Goal: Information Seeking & Learning: Learn about a topic

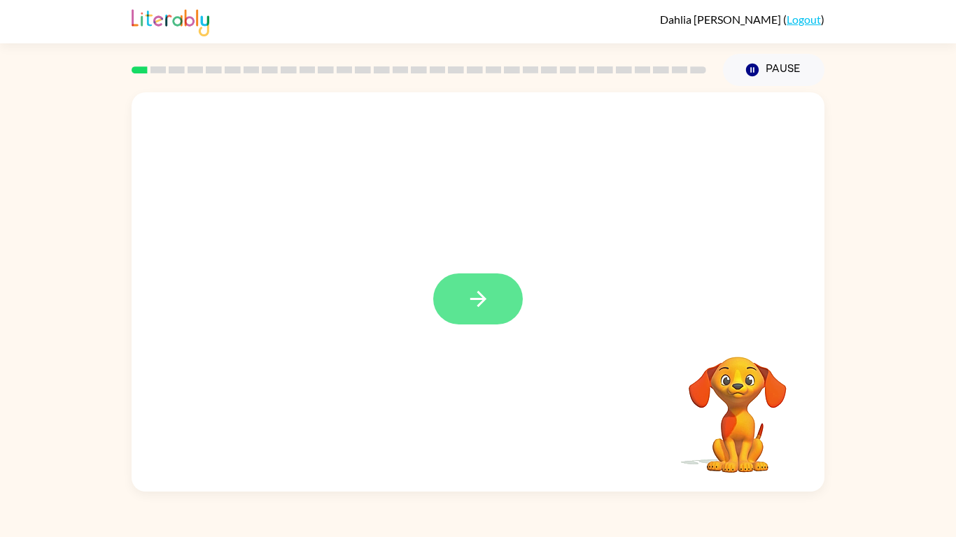
click at [479, 289] on icon "button" at bounding box center [478, 299] width 24 height 24
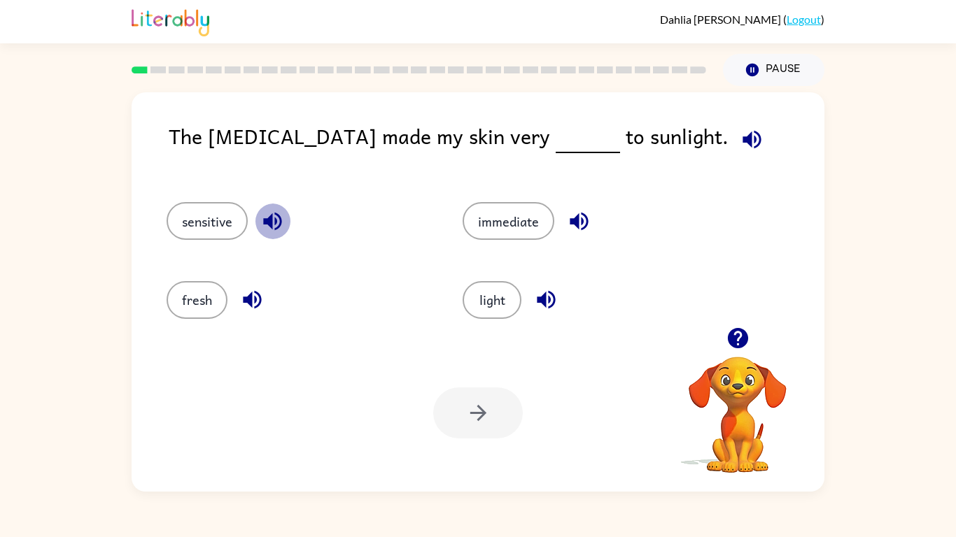
click at [270, 224] on icon "button" at bounding box center [272, 222] width 18 height 18
click at [251, 314] on button "button" at bounding box center [252, 300] width 36 height 36
click at [584, 228] on icon "button" at bounding box center [579, 222] width 18 height 18
click at [551, 298] on icon "button" at bounding box center [546, 300] width 24 height 24
click at [483, 286] on button "light" at bounding box center [492, 300] width 59 height 38
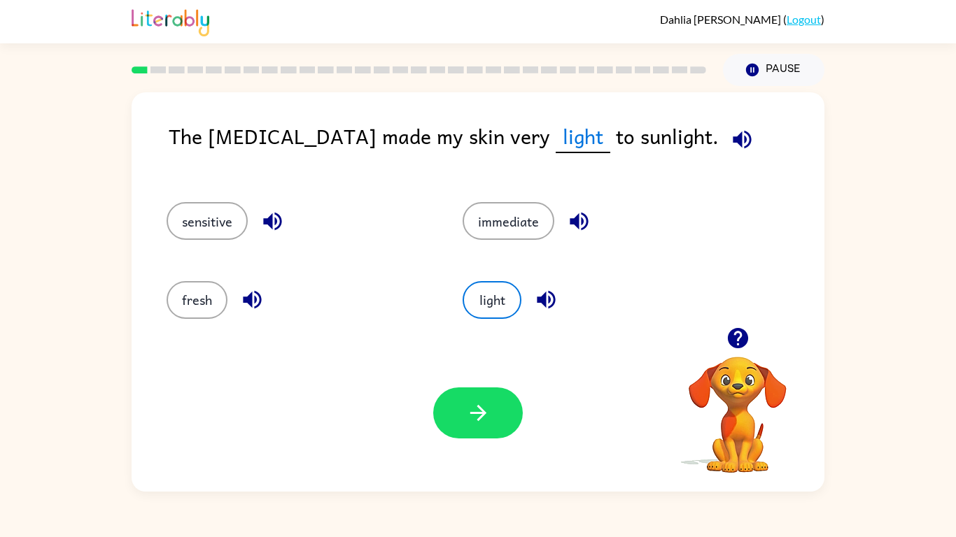
click at [478, 448] on div "Your browser must support playing .mp4 files to use Literably. Please try using…" at bounding box center [478, 413] width 693 height 157
click at [471, 435] on button "button" at bounding box center [478, 413] width 90 height 51
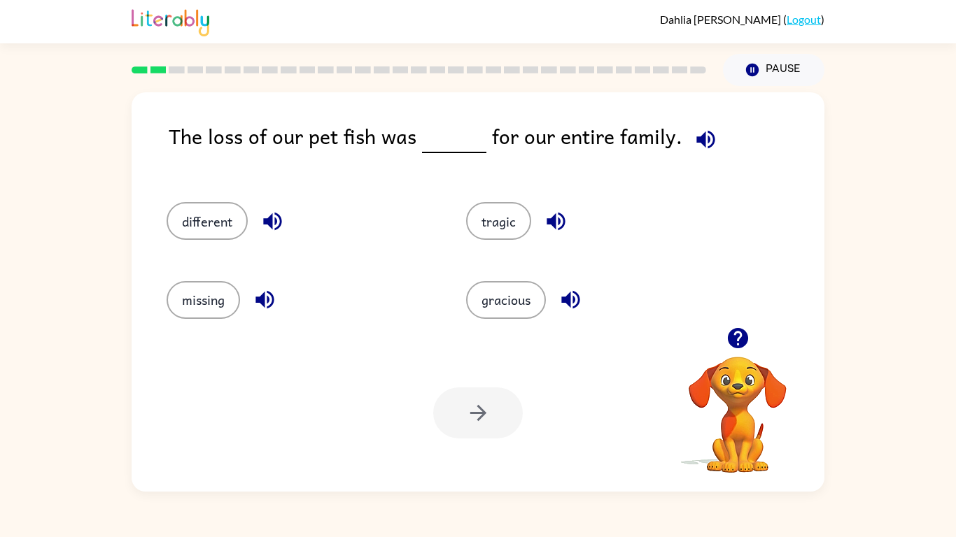
click at [734, 338] on icon "button" at bounding box center [737, 338] width 20 height 20
click at [743, 338] on icon "button" at bounding box center [737, 338] width 20 height 20
click at [743, 338] on video "Your browser must support playing .mp4 files to use Literably. Please try using…" at bounding box center [738, 405] width 140 height 140
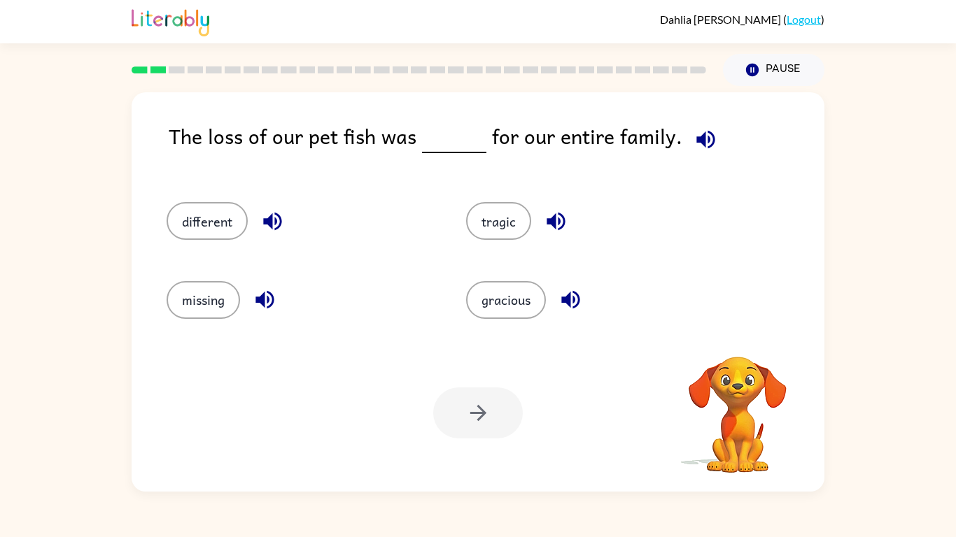
click at [743, 338] on video "Your browser must support playing .mp4 files to use Literably. Please try using…" at bounding box center [738, 405] width 140 height 140
click at [743, 339] on video "Your browser must support playing .mp4 files to use Literably. Please try using…" at bounding box center [738, 405] width 140 height 140
click at [743, 356] on div "Your browser must support playing .mp4 files to use Literably. Please try using…" at bounding box center [738, 415] width 140 height 119
click at [743, 339] on icon "button" at bounding box center [737, 338] width 20 height 20
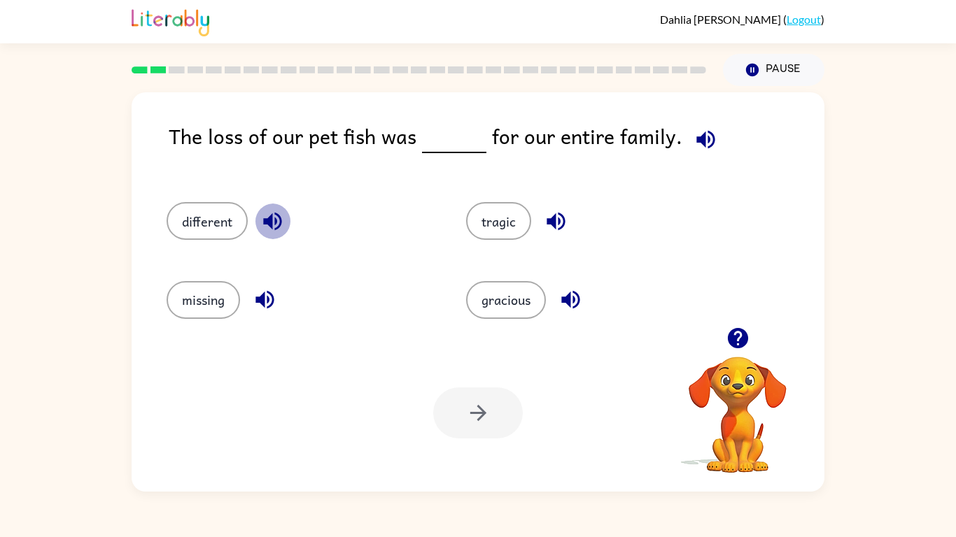
click at [271, 230] on icon "button" at bounding box center [272, 221] width 24 height 24
click at [265, 307] on icon "button" at bounding box center [264, 300] width 18 height 18
click at [560, 212] on icon "button" at bounding box center [556, 221] width 24 height 24
click at [577, 301] on icon "button" at bounding box center [570, 300] width 24 height 24
click at [199, 211] on button "different" at bounding box center [207, 221] width 81 height 38
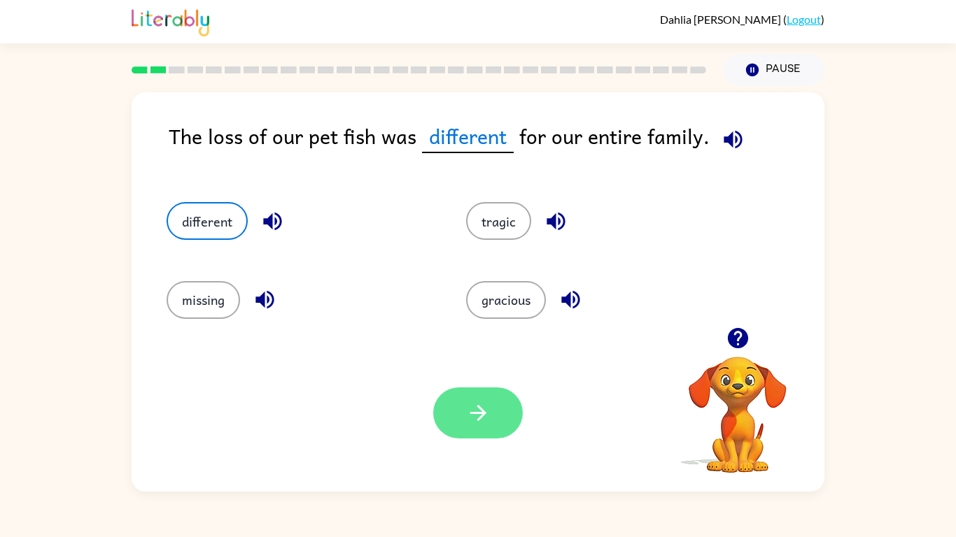
click at [458, 419] on button "button" at bounding box center [478, 413] width 90 height 51
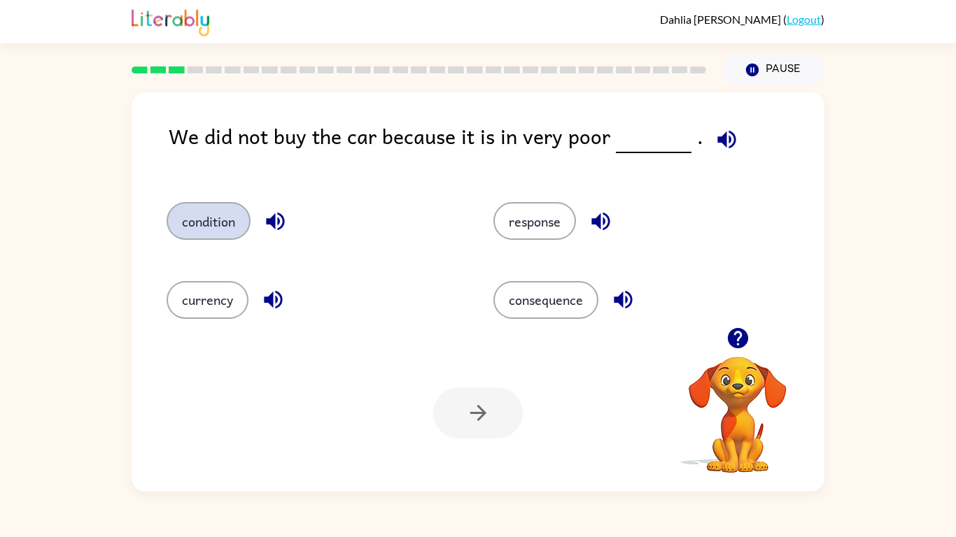
click at [230, 210] on button "condition" at bounding box center [209, 221] width 84 height 38
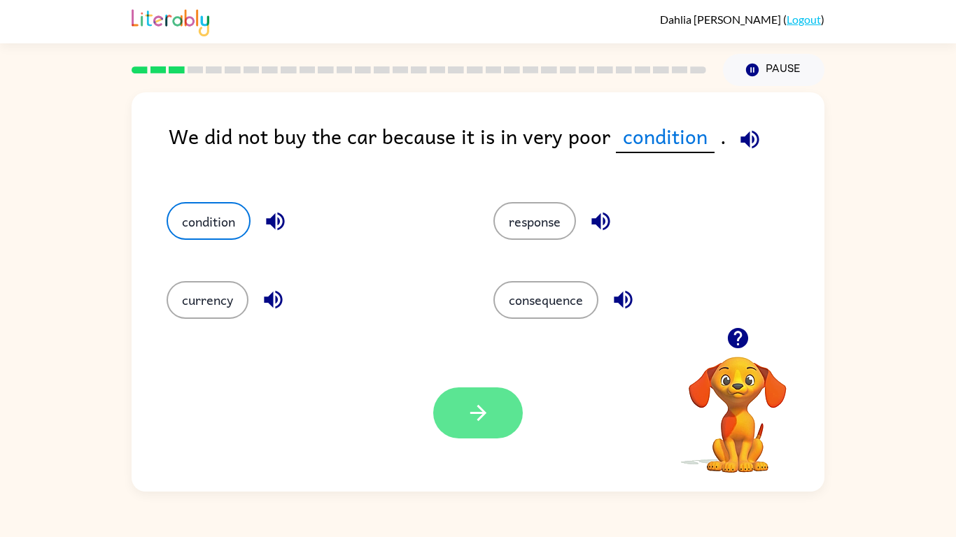
click at [489, 425] on button "button" at bounding box center [478, 413] width 90 height 51
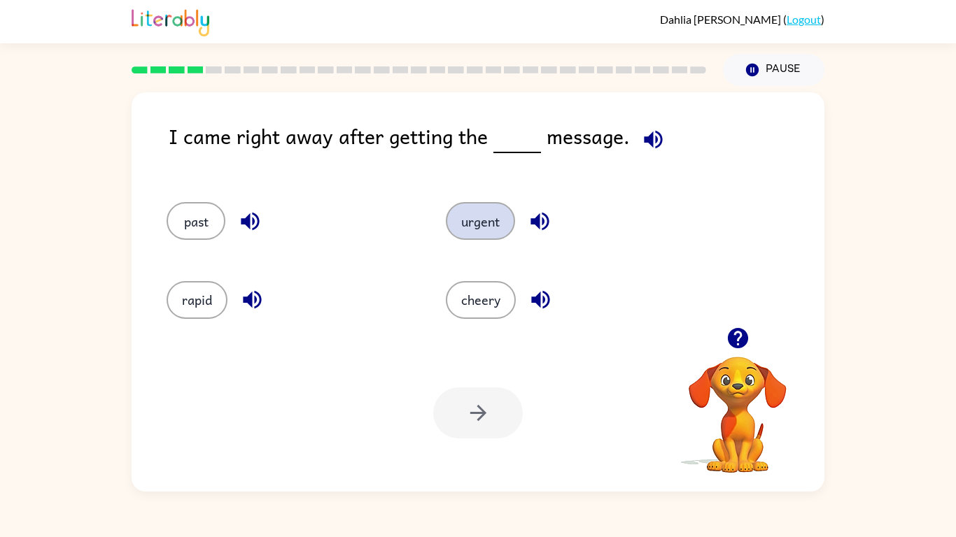
click at [467, 223] on button "urgent" at bounding box center [480, 221] width 69 height 38
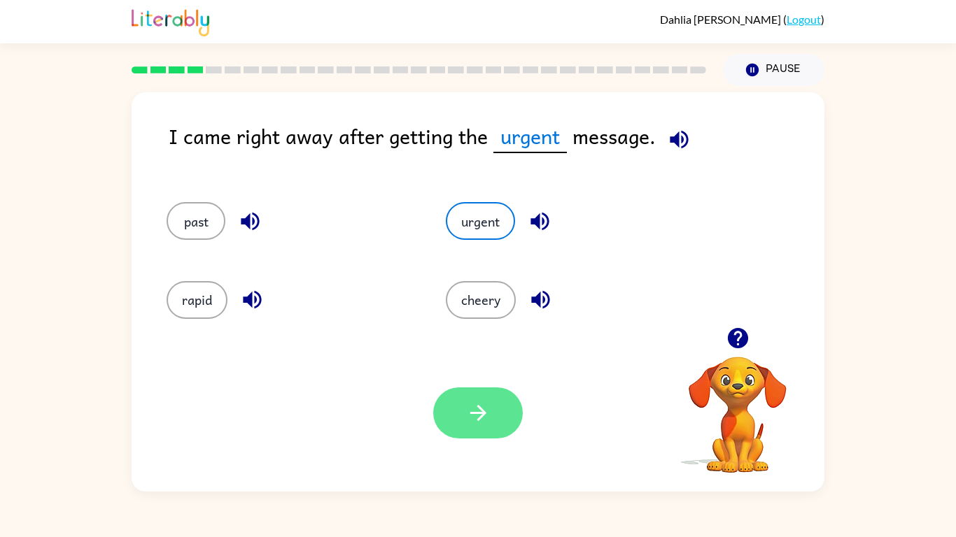
click at [507, 427] on button "button" at bounding box center [478, 413] width 90 height 51
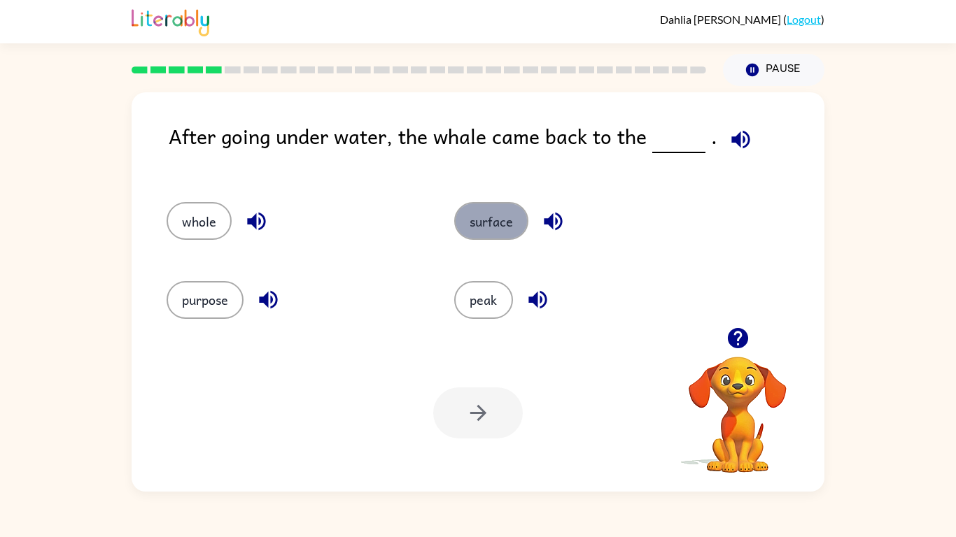
click at [492, 213] on button "surface" at bounding box center [491, 221] width 74 height 38
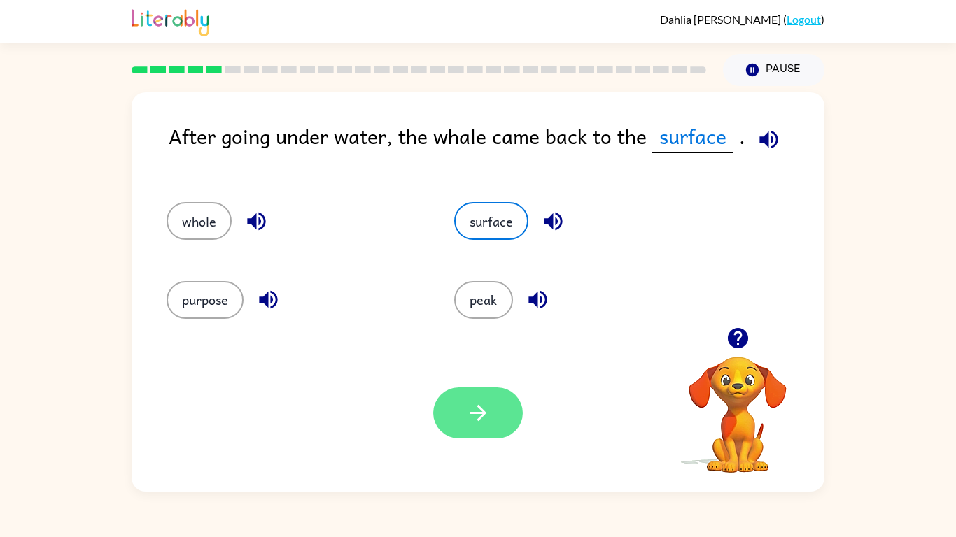
click at [477, 412] on icon "button" at bounding box center [478, 413] width 24 height 24
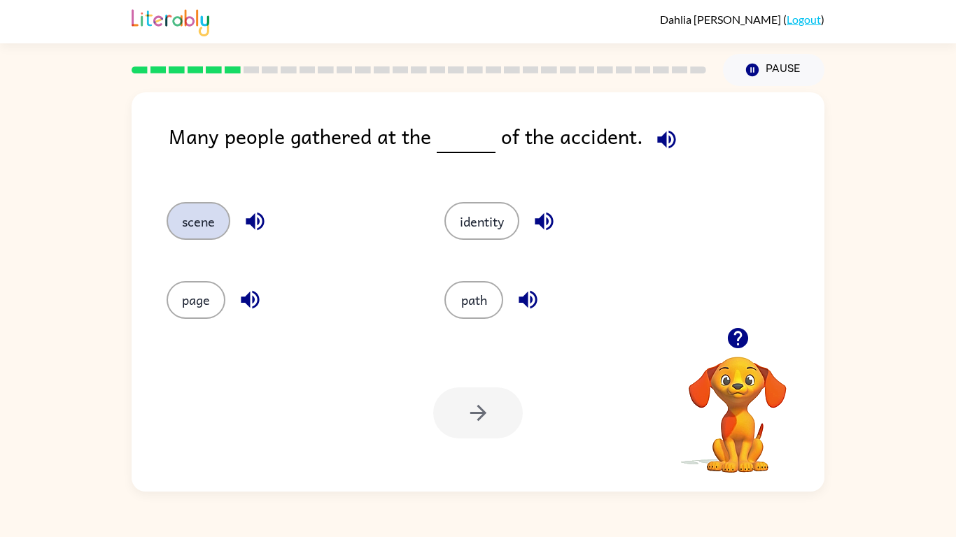
click at [199, 232] on button "scene" at bounding box center [199, 221] width 64 height 38
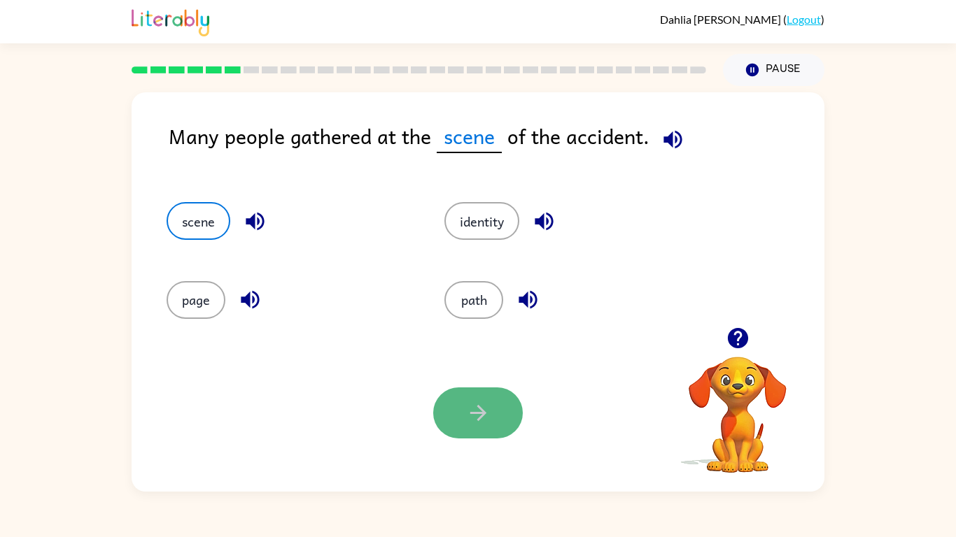
click at [472, 414] on icon "button" at bounding box center [478, 413] width 16 height 16
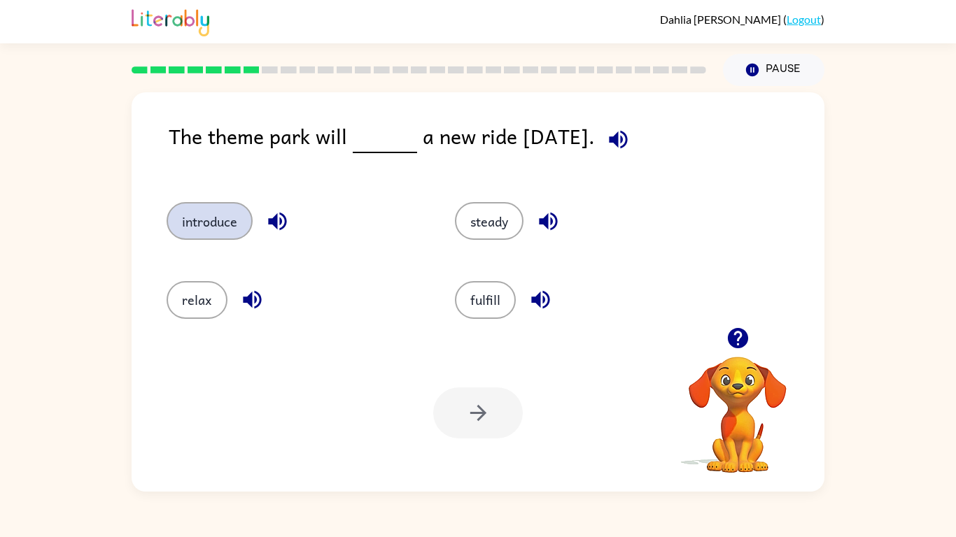
click at [230, 212] on button "introduce" at bounding box center [210, 221] width 86 height 38
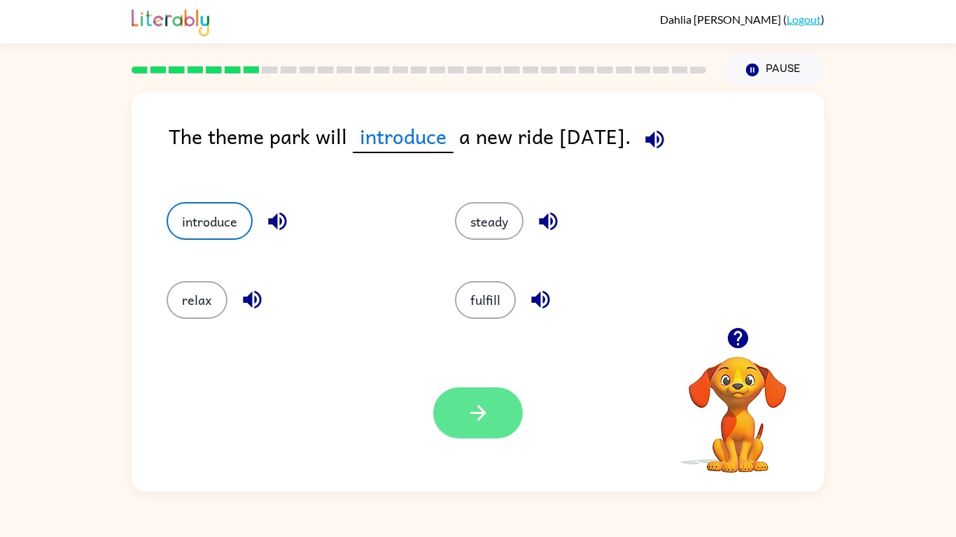
click at [460, 405] on button "button" at bounding box center [478, 413] width 90 height 51
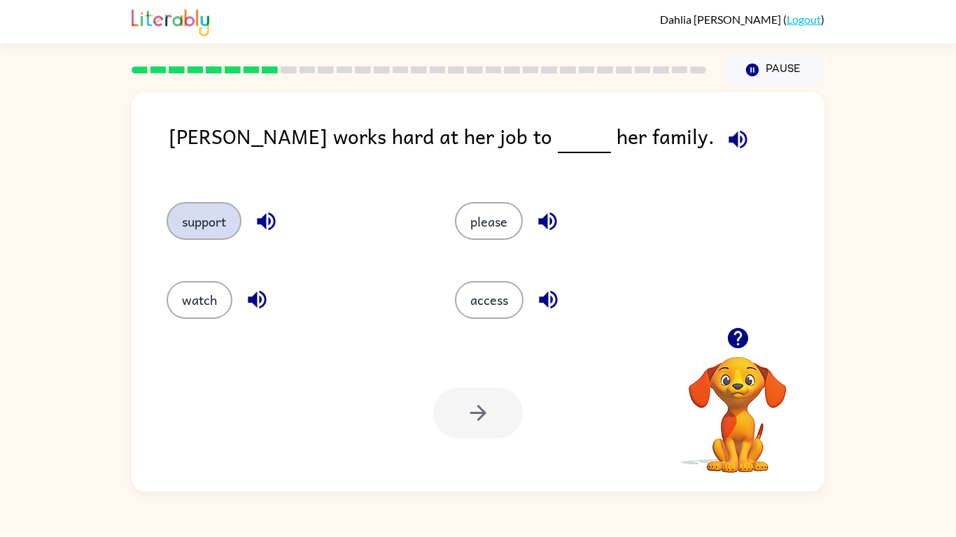
click at [218, 225] on button "support" at bounding box center [204, 221] width 75 height 38
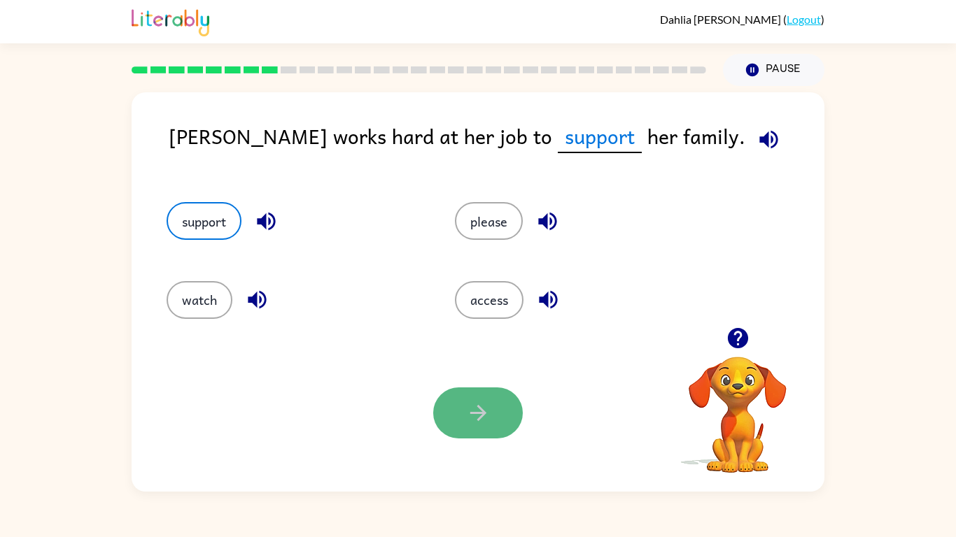
click at [460, 422] on button "button" at bounding box center [478, 413] width 90 height 51
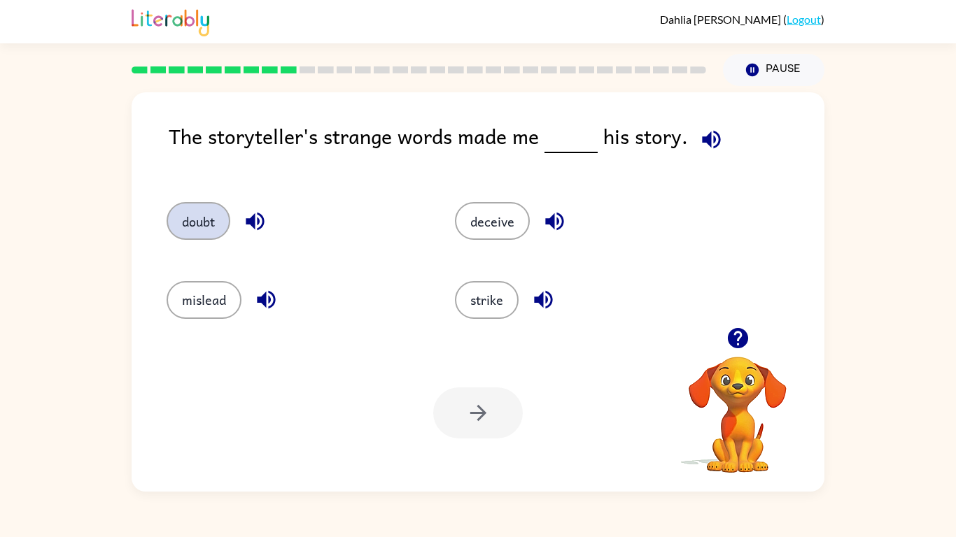
click at [196, 218] on button "doubt" at bounding box center [199, 221] width 64 height 38
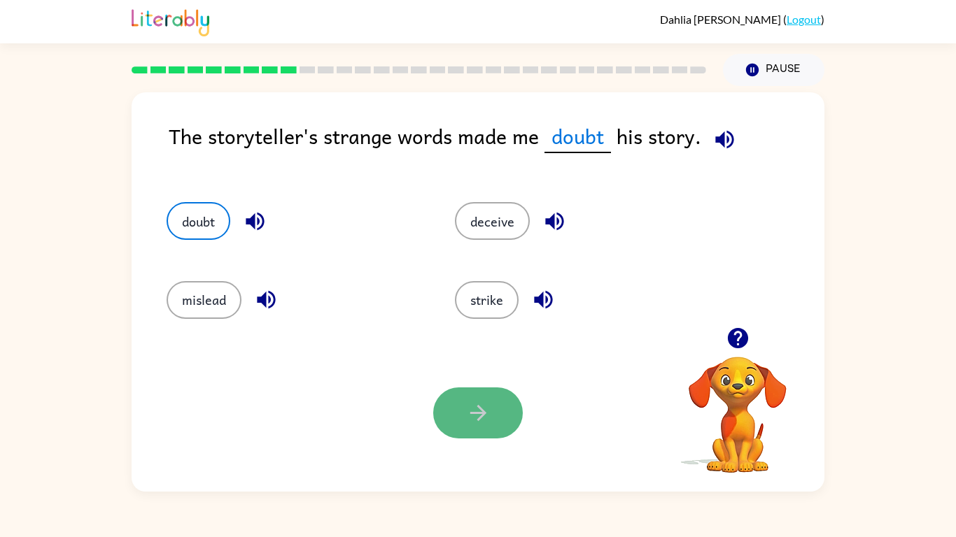
click at [457, 410] on button "button" at bounding box center [478, 413] width 90 height 51
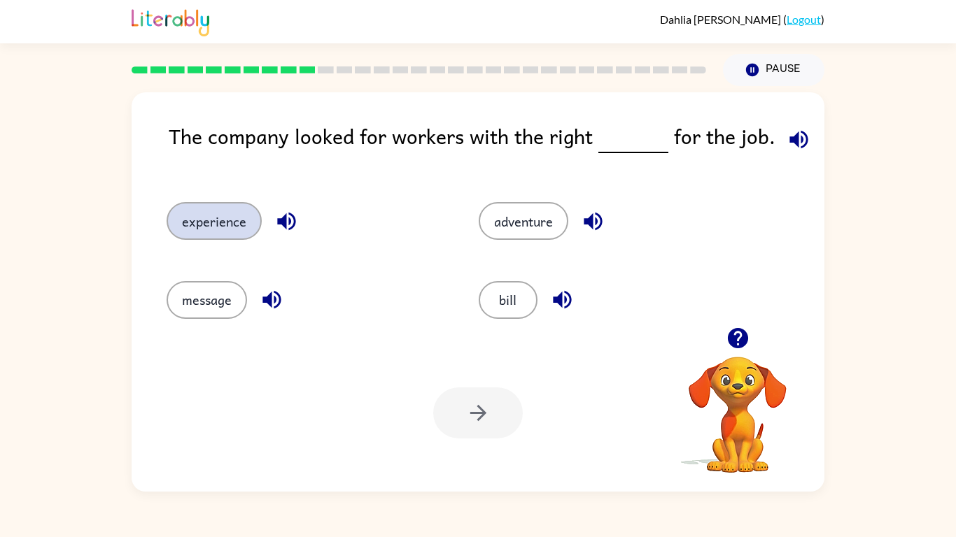
click at [238, 205] on button "experience" at bounding box center [214, 221] width 95 height 38
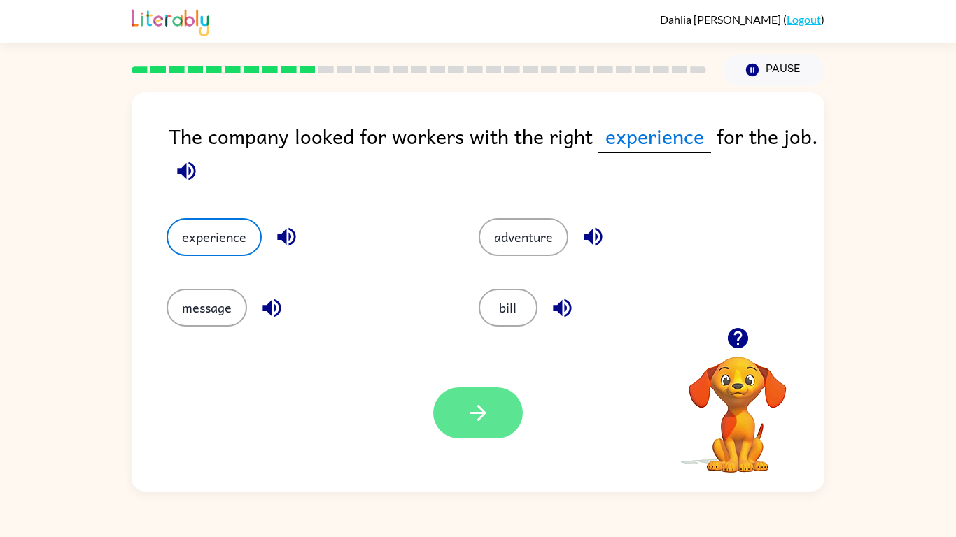
click at [484, 420] on icon "button" at bounding box center [478, 413] width 24 height 24
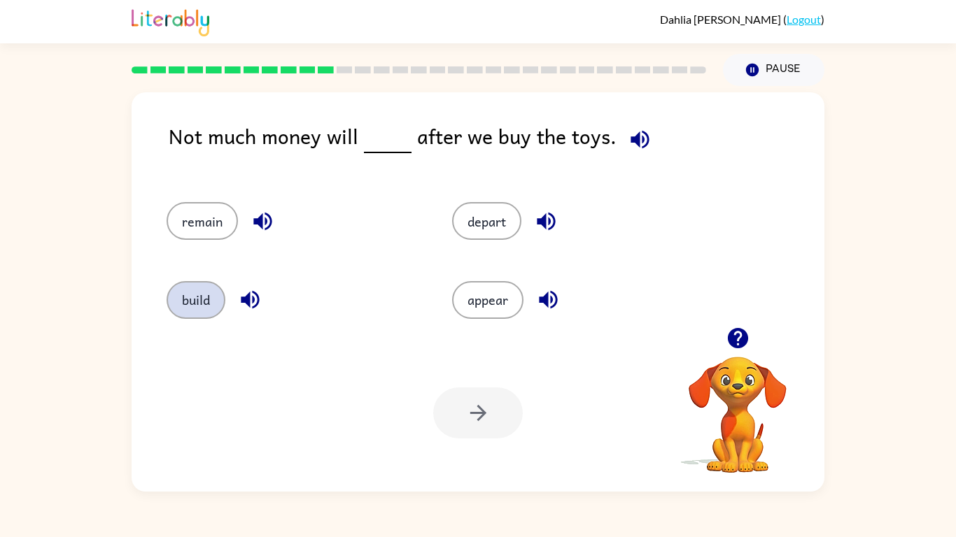
click at [174, 306] on button "build" at bounding box center [196, 300] width 59 height 38
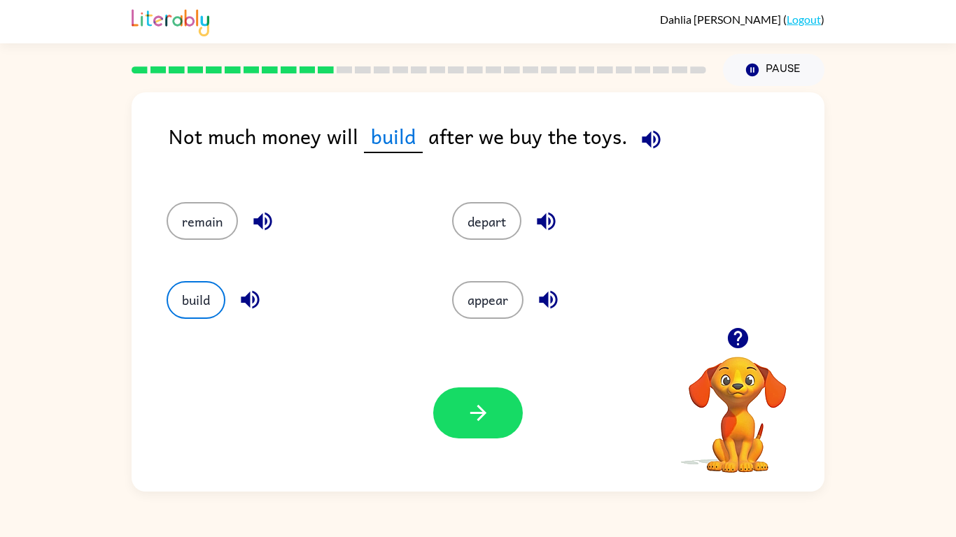
click at [652, 139] on icon "button" at bounding box center [651, 139] width 24 height 24
click at [169, 211] on button "remain" at bounding box center [202, 221] width 71 height 38
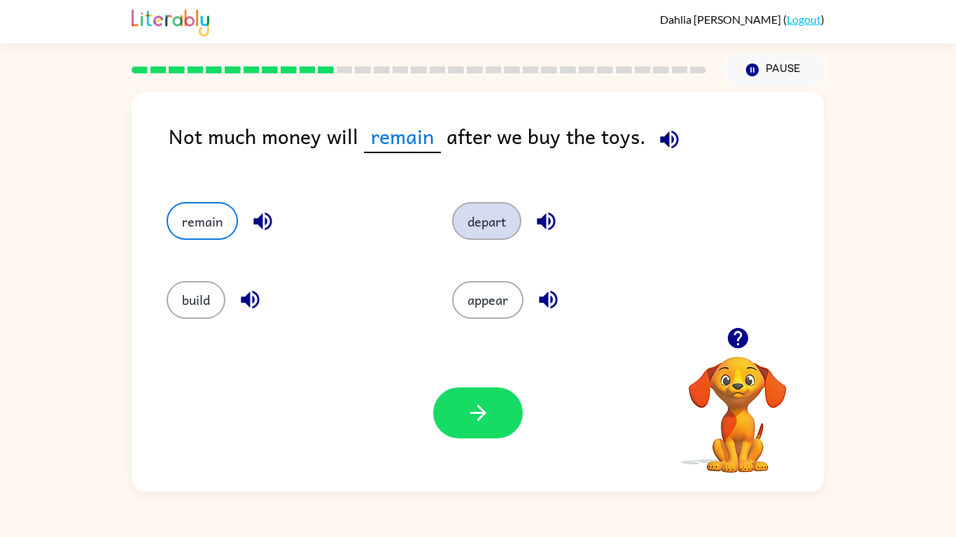
click at [493, 223] on button "depart" at bounding box center [486, 221] width 69 height 38
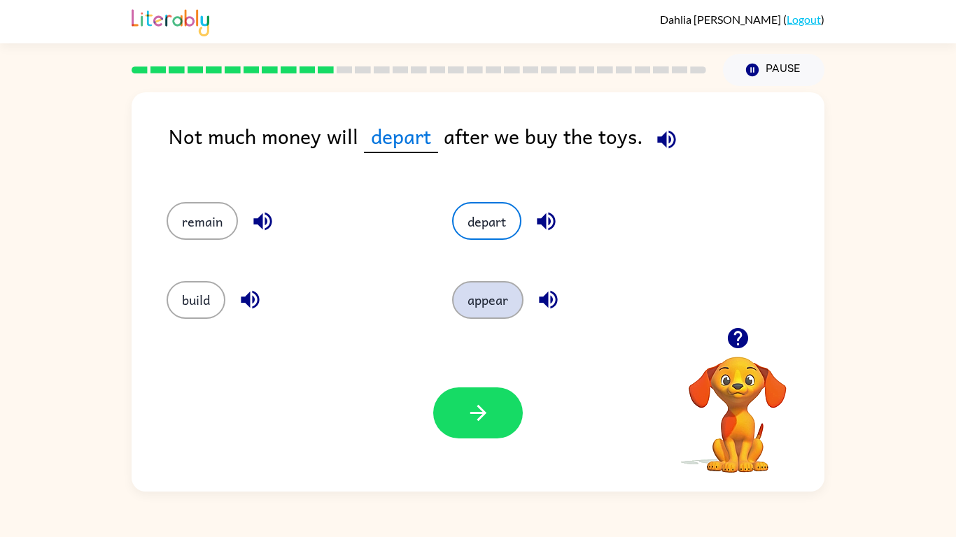
click at [511, 307] on button "appear" at bounding box center [487, 300] width 71 height 38
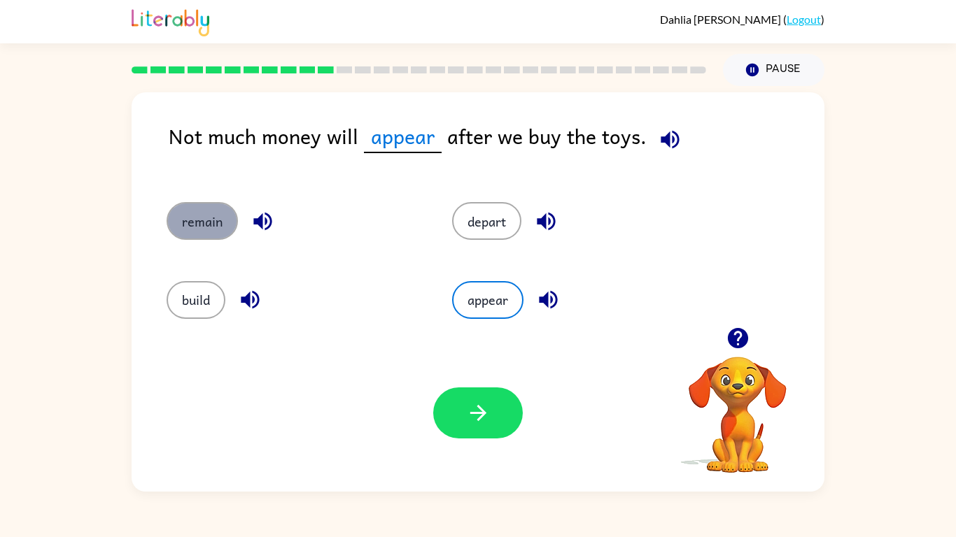
click at [209, 224] on button "remain" at bounding box center [202, 221] width 71 height 38
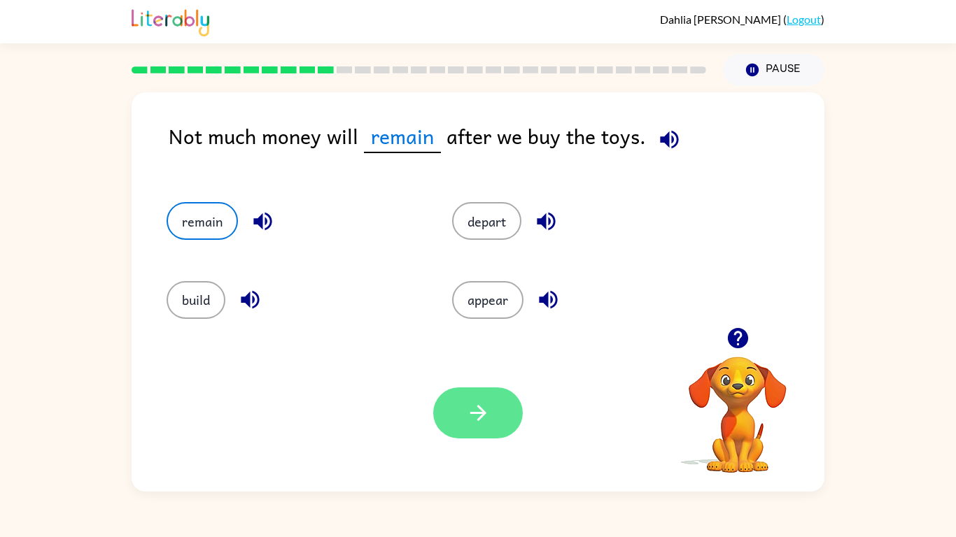
click at [500, 418] on button "button" at bounding box center [478, 413] width 90 height 51
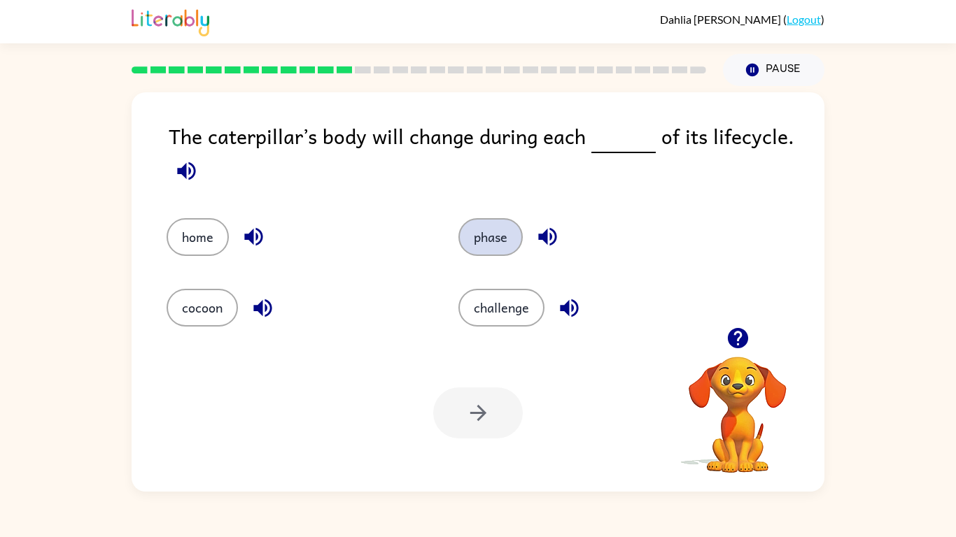
click at [463, 233] on button "phase" at bounding box center [490, 237] width 64 height 38
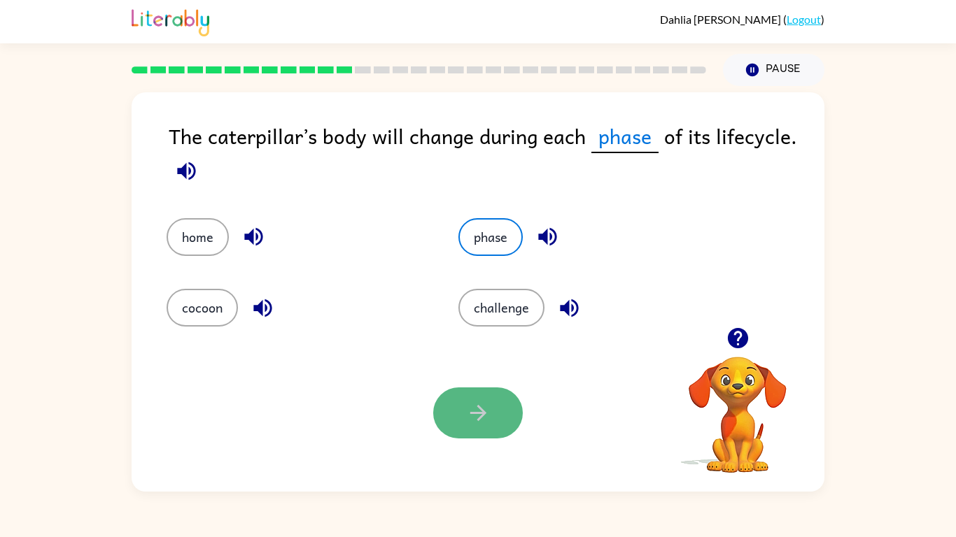
click at [468, 423] on icon "button" at bounding box center [478, 413] width 24 height 24
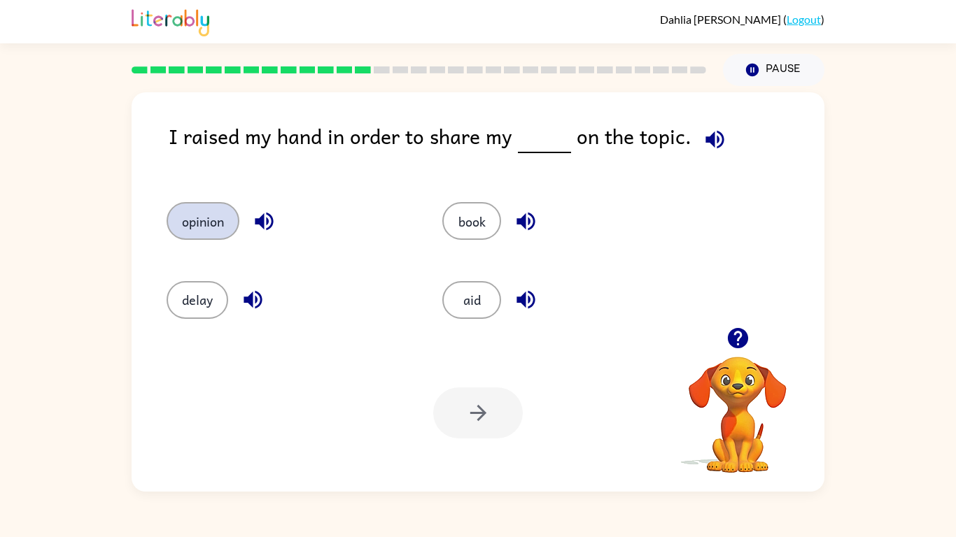
click at [201, 222] on button "opinion" at bounding box center [203, 221] width 73 height 38
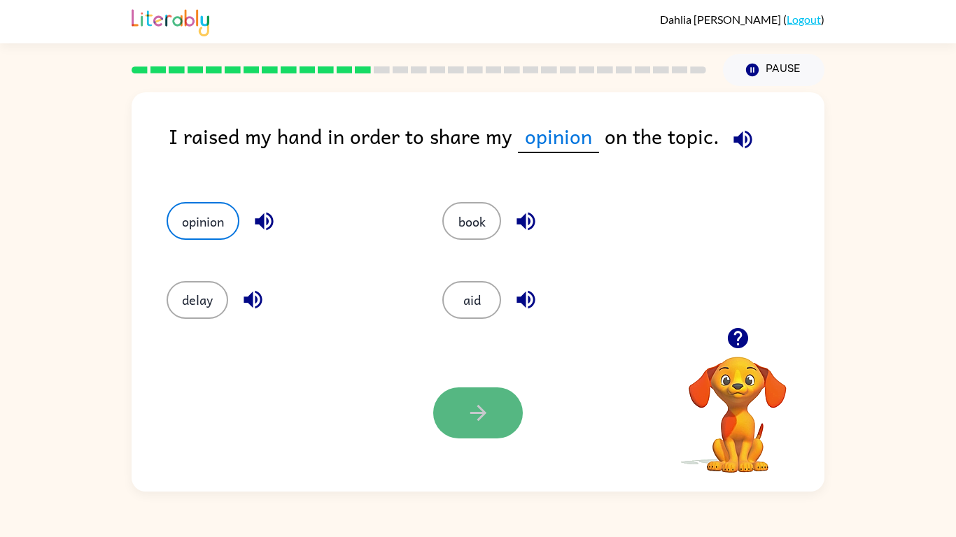
click at [473, 402] on icon "button" at bounding box center [478, 413] width 24 height 24
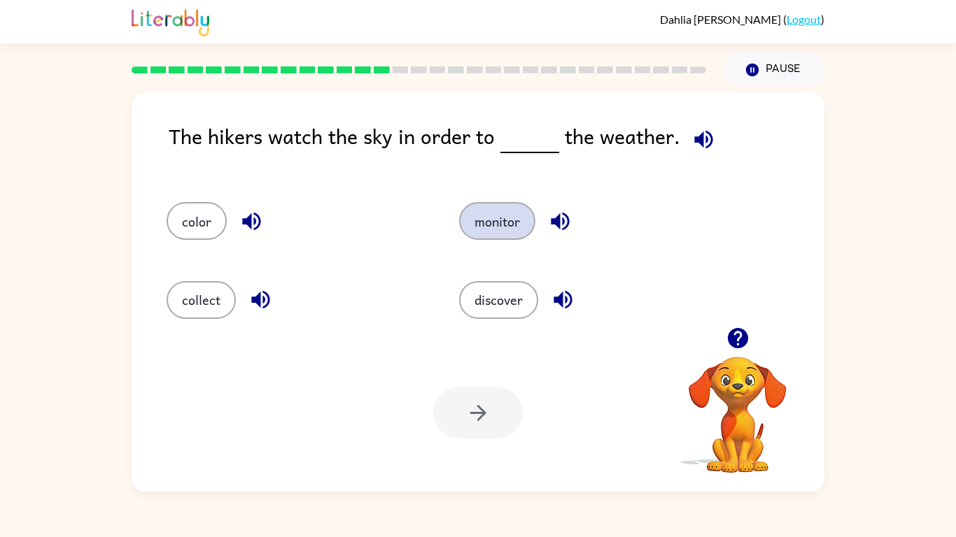
click at [473, 234] on button "monitor" at bounding box center [497, 221] width 76 height 38
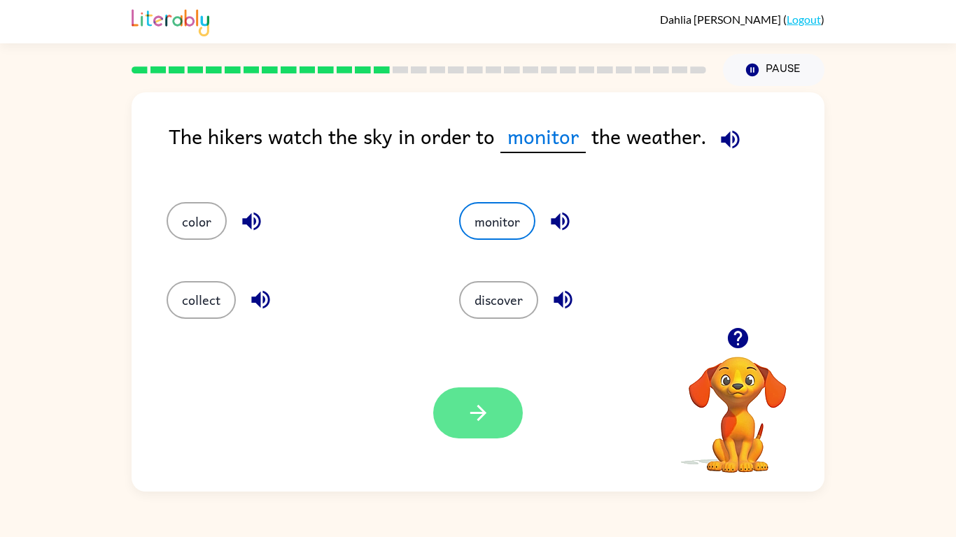
click at [497, 392] on button "button" at bounding box center [478, 413] width 90 height 51
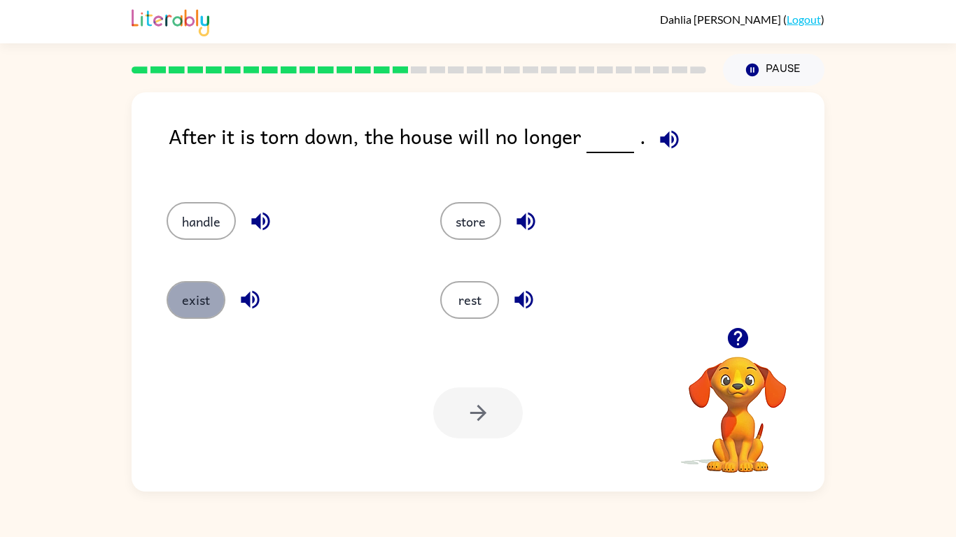
click at [176, 302] on button "exist" at bounding box center [196, 300] width 59 height 38
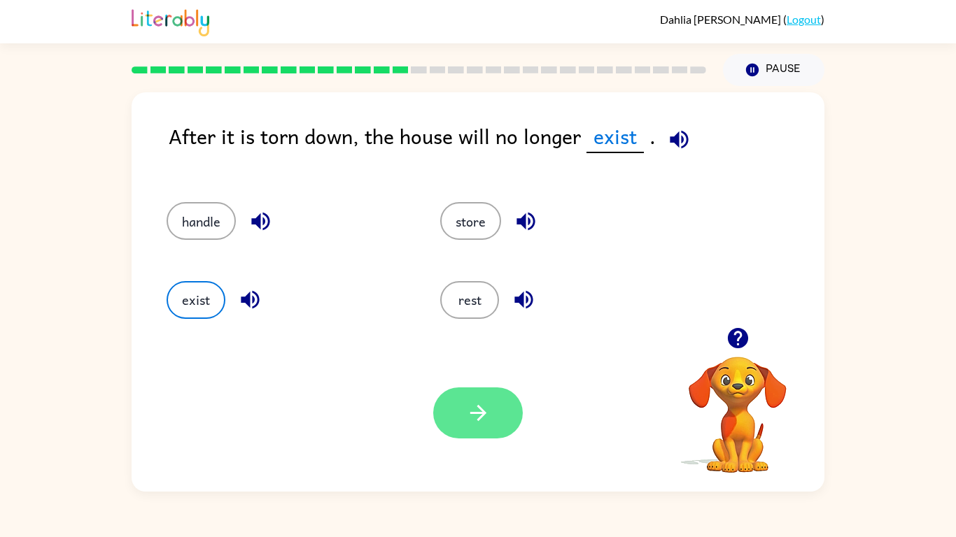
click at [467, 420] on icon "button" at bounding box center [478, 413] width 24 height 24
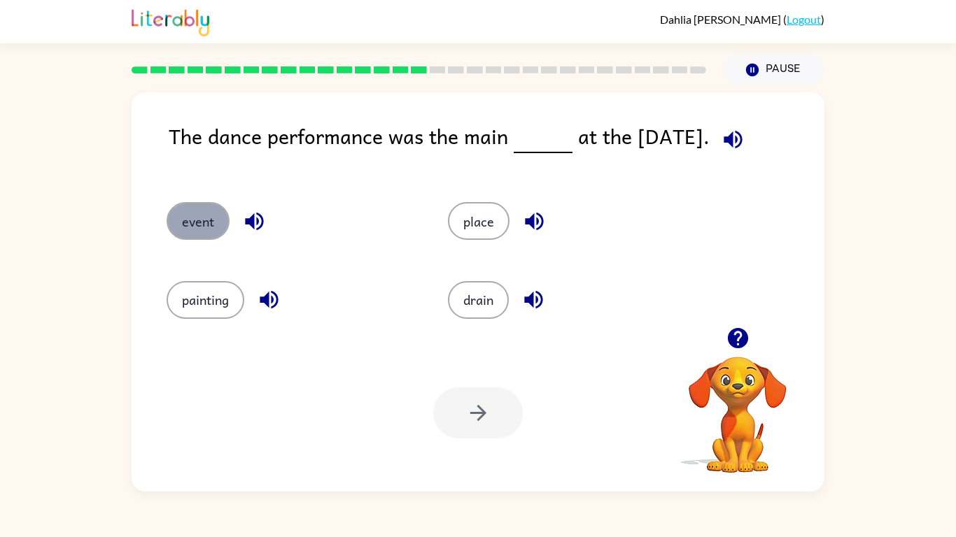
click at [188, 238] on button "event" at bounding box center [198, 221] width 63 height 38
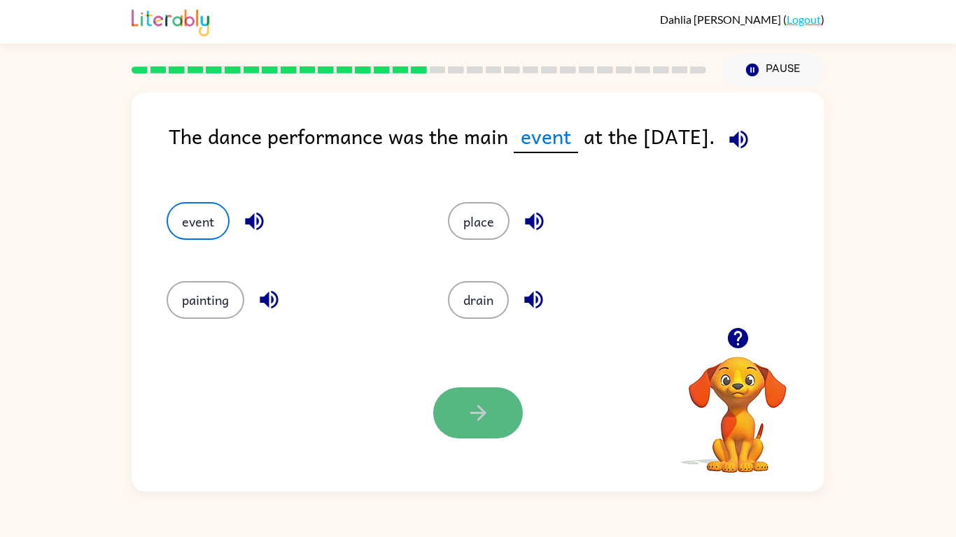
click at [463, 421] on button "button" at bounding box center [478, 413] width 90 height 51
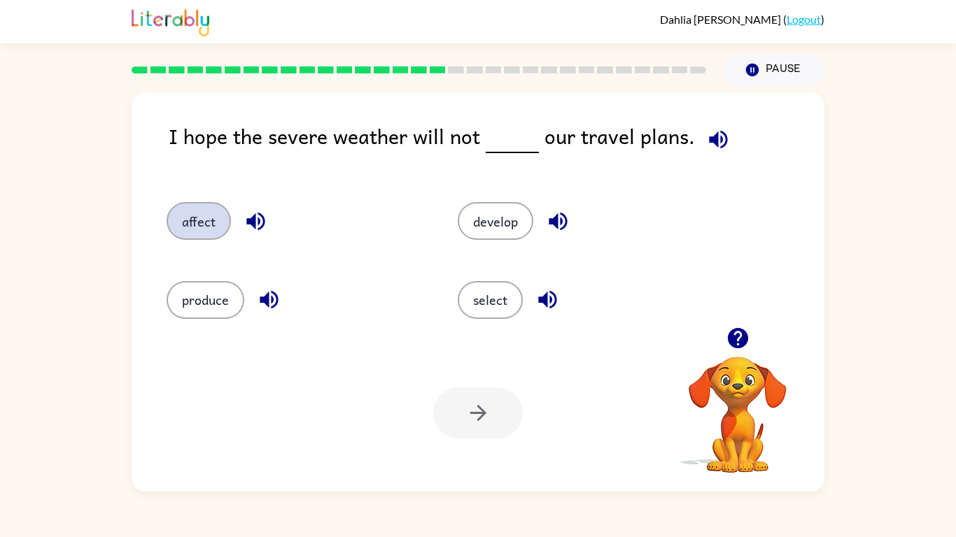
click at [219, 228] on button "affect" at bounding box center [199, 221] width 64 height 38
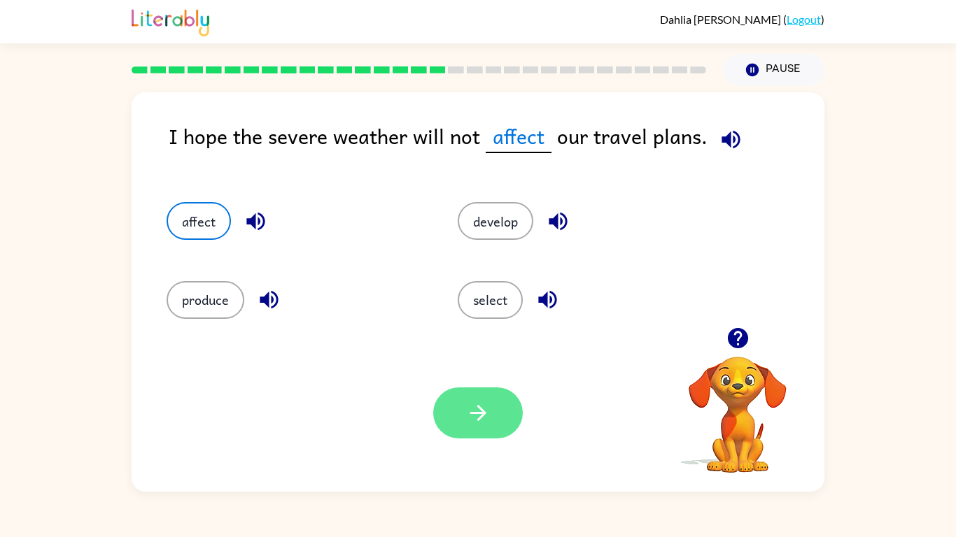
click at [474, 429] on button "button" at bounding box center [478, 413] width 90 height 51
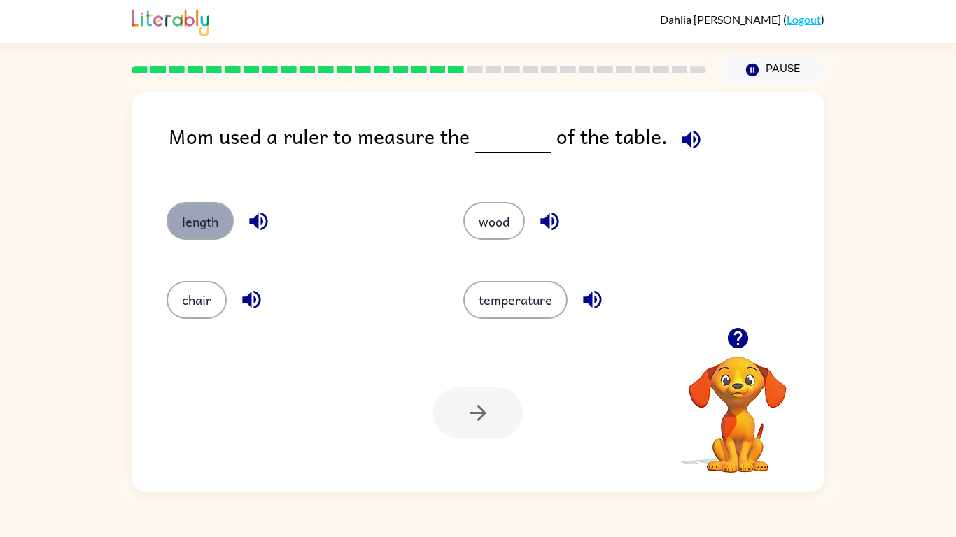
click at [206, 225] on button "length" at bounding box center [200, 221] width 67 height 38
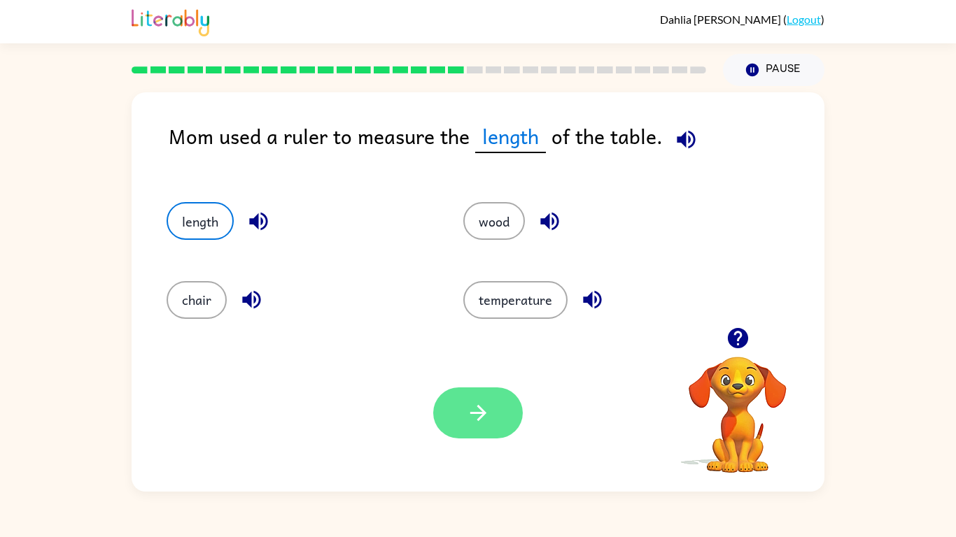
click at [479, 411] on icon "button" at bounding box center [478, 413] width 24 height 24
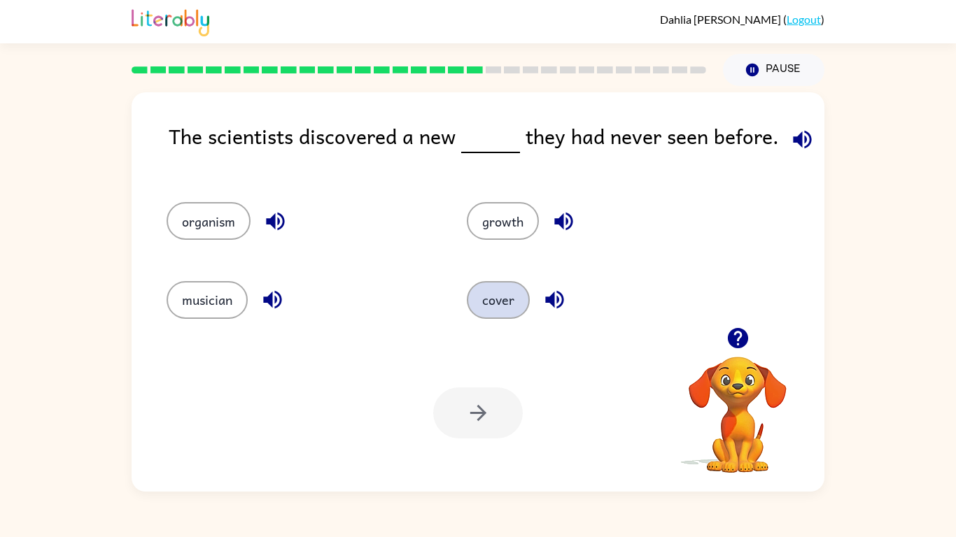
click at [511, 309] on button "cover" at bounding box center [498, 300] width 63 height 38
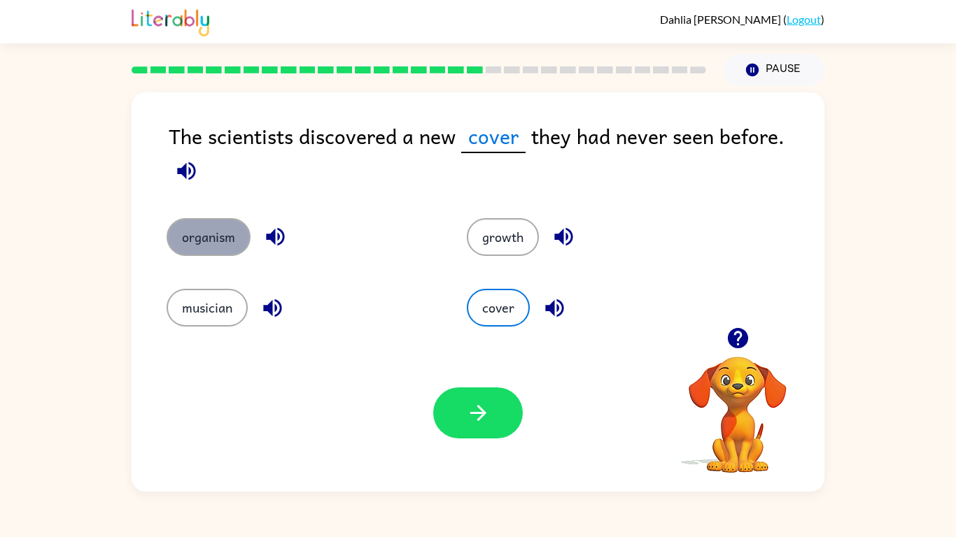
click at [206, 218] on button "organism" at bounding box center [209, 237] width 84 height 38
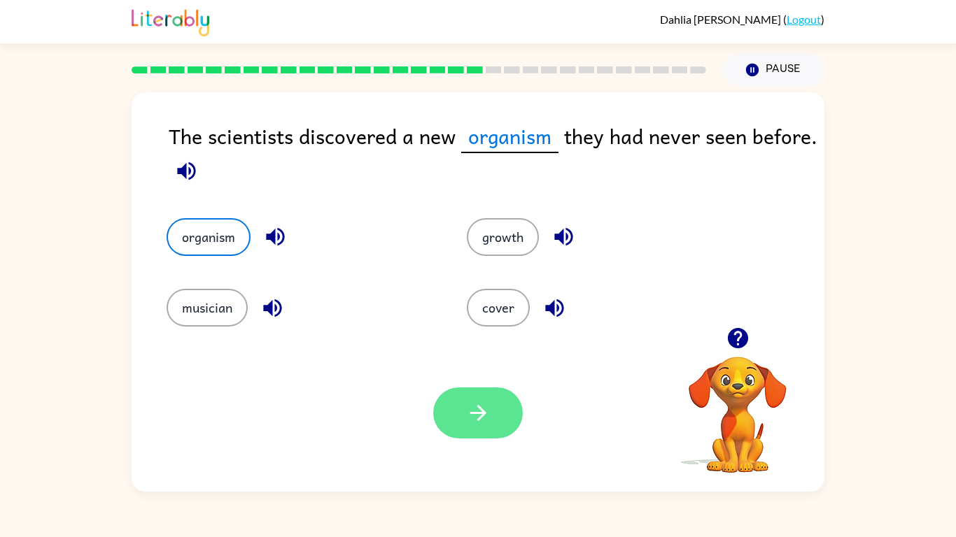
click at [444, 402] on button "button" at bounding box center [478, 413] width 90 height 51
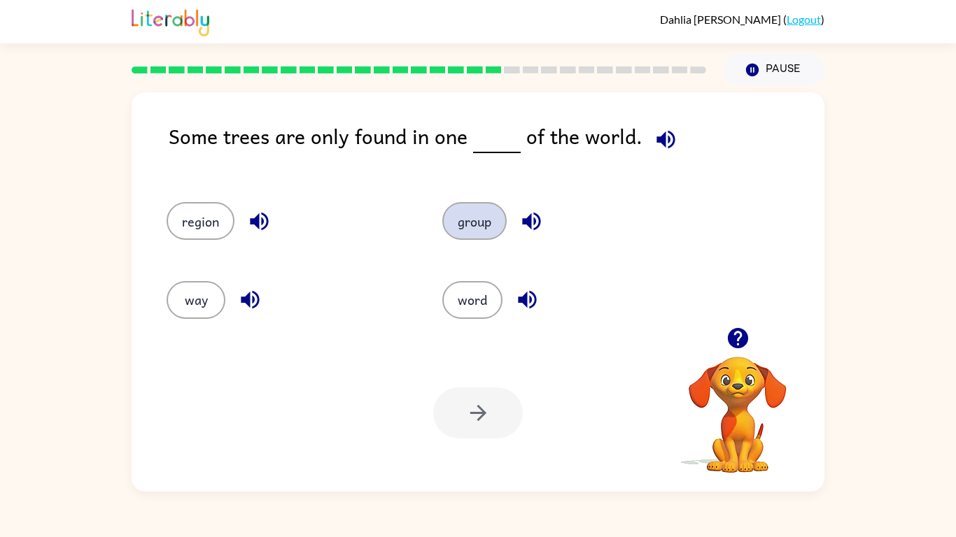
click at [472, 229] on button "group" at bounding box center [474, 221] width 64 height 38
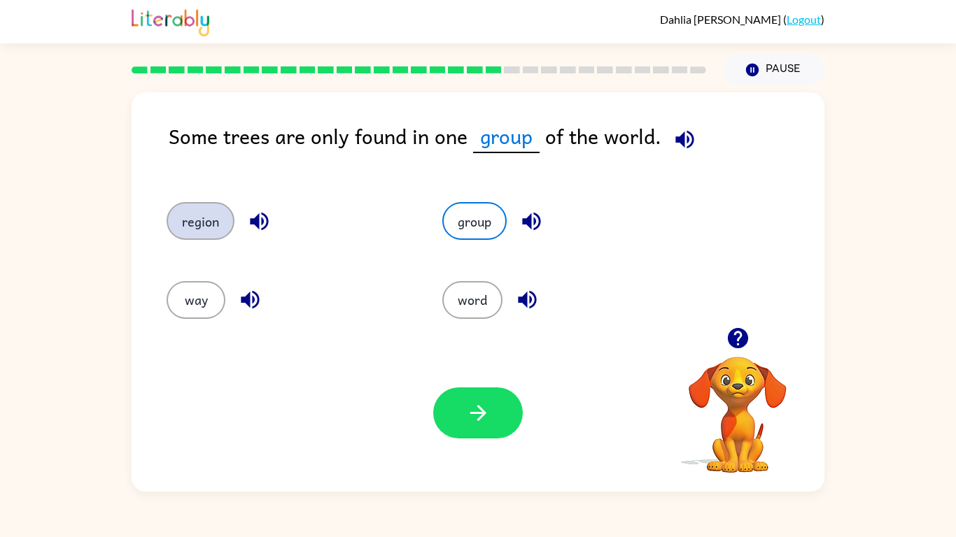
click at [182, 235] on button "region" at bounding box center [201, 221] width 68 height 38
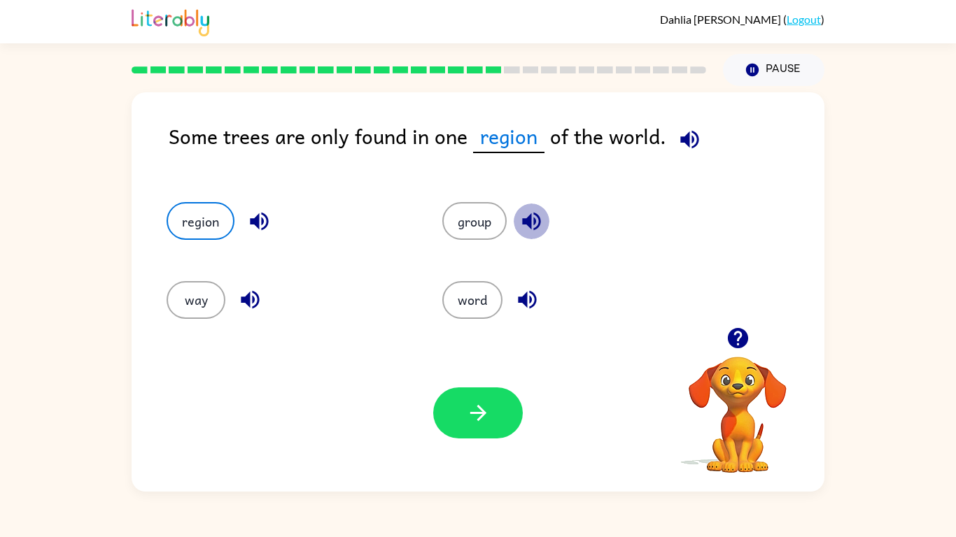
click at [538, 232] on icon "button" at bounding box center [531, 221] width 24 height 24
click at [254, 220] on icon "button" at bounding box center [259, 222] width 18 height 18
click at [254, 309] on icon "button" at bounding box center [250, 300] width 24 height 24
click at [195, 301] on button "way" at bounding box center [196, 300] width 59 height 38
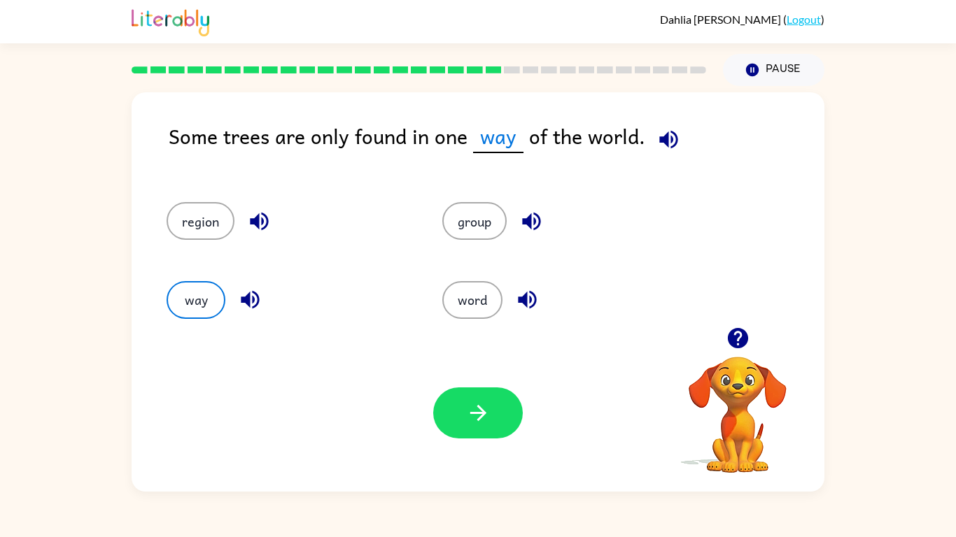
click at [531, 304] on icon "button" at bounding box center [527, 300] width 24 height 24
click at [519, 297] on icon "button" at bounding box center [527, 300] width 18 height 18
click at [523, 234] on button "button" at bounding box center [532, 222] width 36 height 36
click at [265, 215] on icon "button" at bounding box center [259, 222] width 18 height 18
click at [255, 304] on icon "button" at bounding box center [250, 300] width 18 height 18
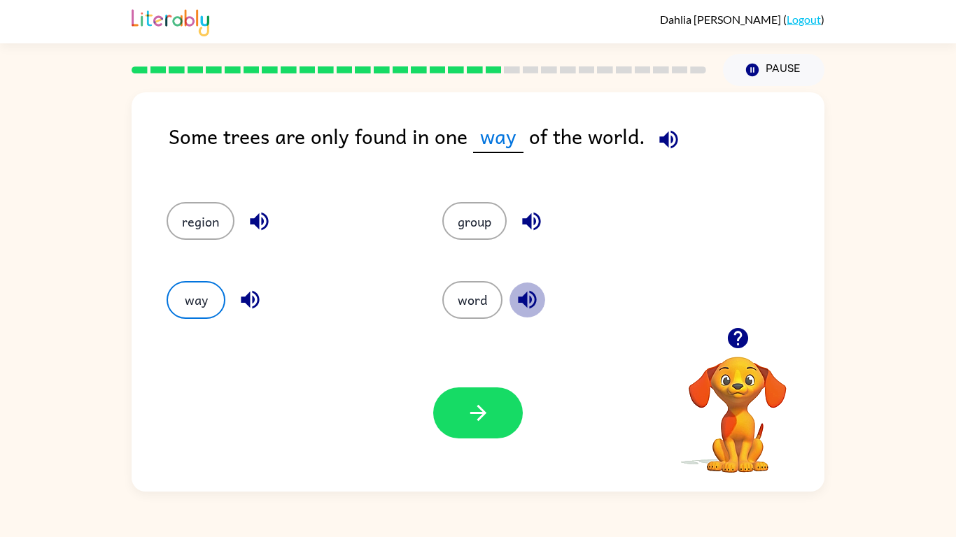
click at [526, 302] on icon "button" at bounding box center [527, 300] width 18 height 18
click at [453, 406] on button "button" at bounding box center [478, 413] width 90 height 51
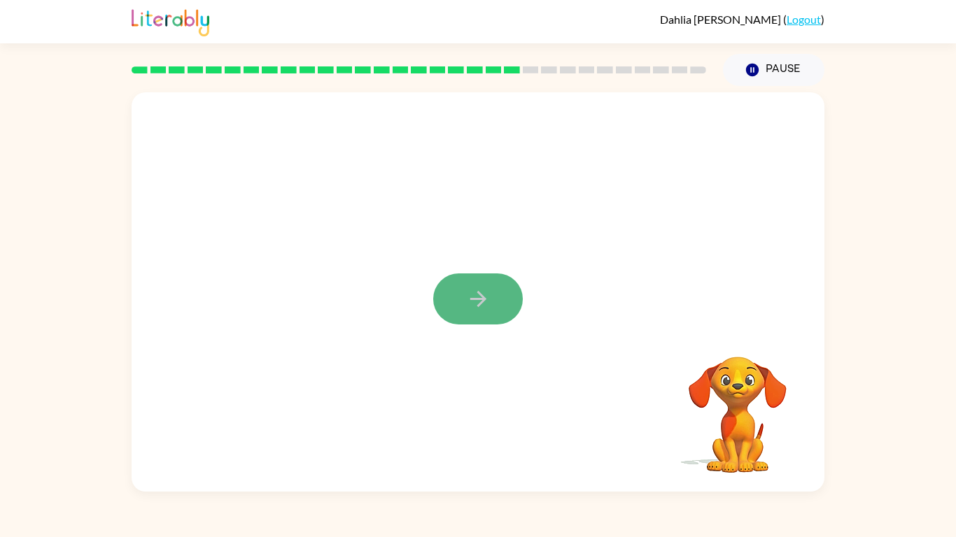
click at [466, 311] on button "button" at bounding box center [478, 299] width 90 height 51
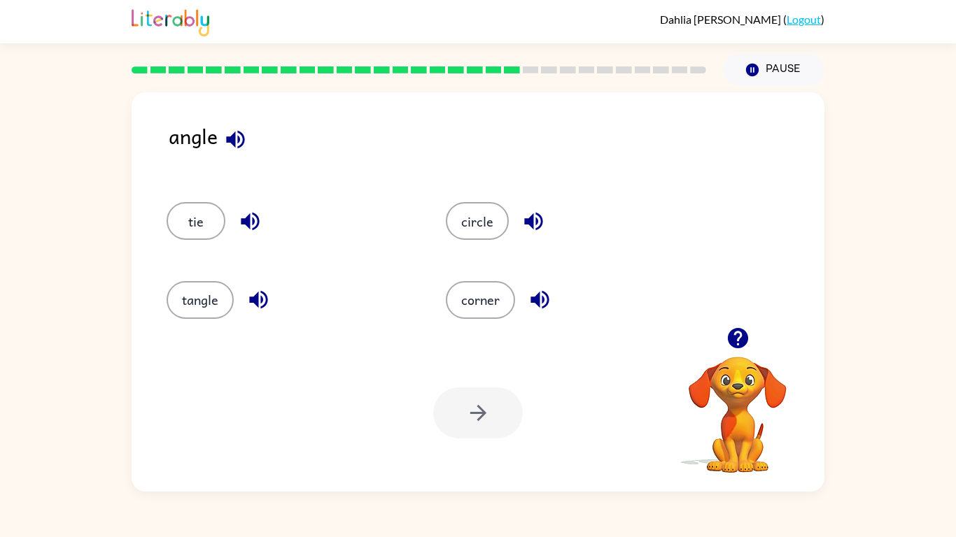
click at [548, 300] on icon "button" at bounding box center [540, 300] width 24 height 24
click at [253, 295] on icon "button" at bounding box center [258, 300] width 24 height 24
click at [248, 188] on div "tie" at bounding box center [279, 215] width 279 height 78
click at [258, 214] on icon "button" at bounding box center [250, 221] width 24 height 24
click at [523, 230] on icon "button" at bounding box center [533, 221] width 24 height 24
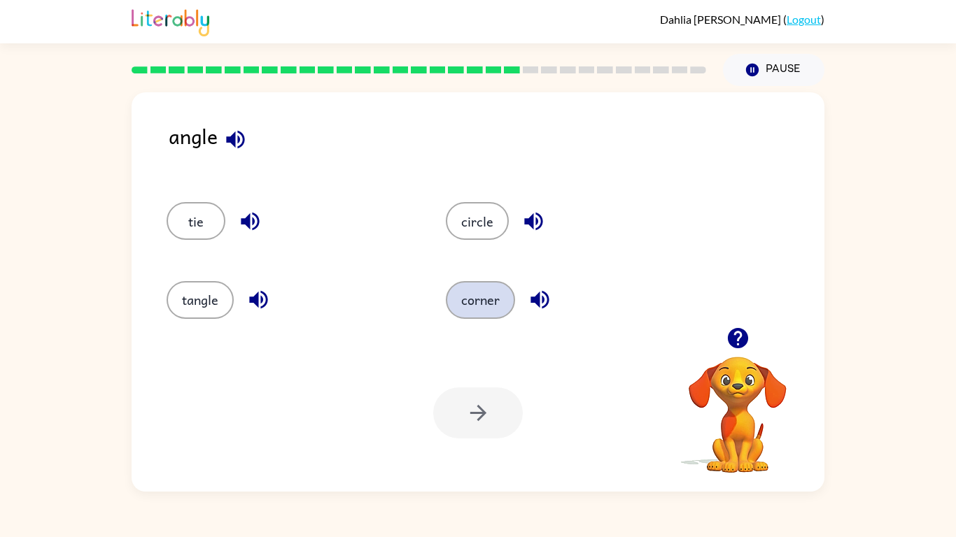
click at [496, 306] on button "corner" at bounding box center [480, 300] width 69 height 38
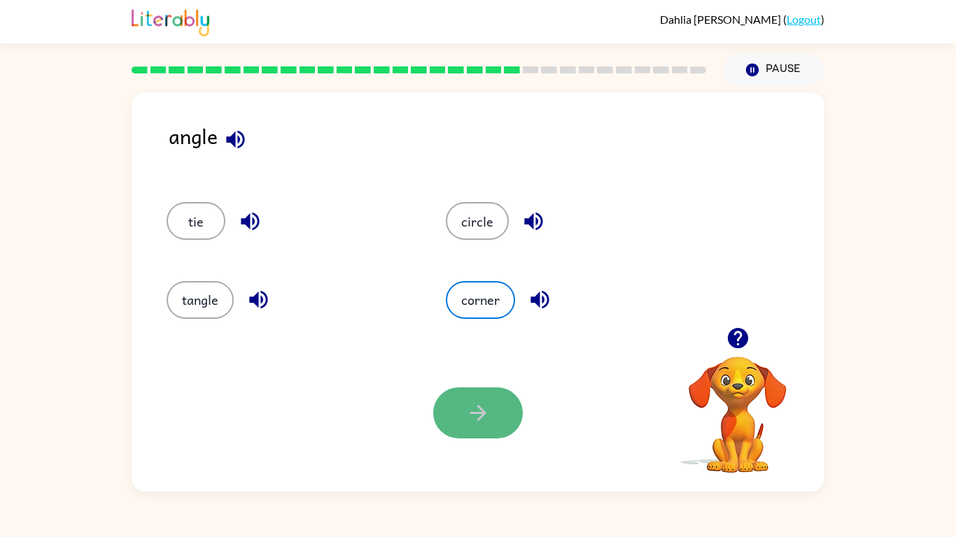
click at [496, 414] on button "button" at bounding box center [478, 413] width 90 height 51
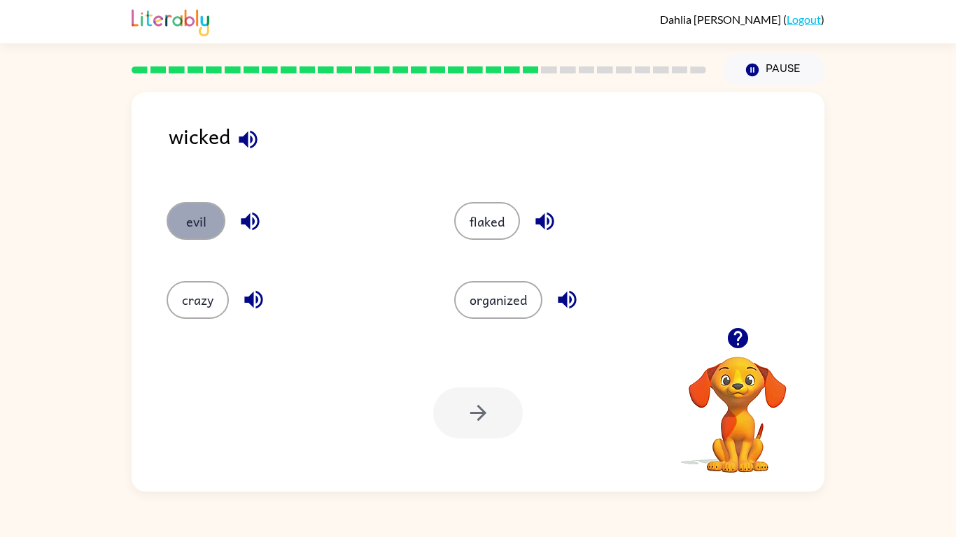
click at [197, 210] on button "evil" at bounding box center [196, 221] width 59 height 38
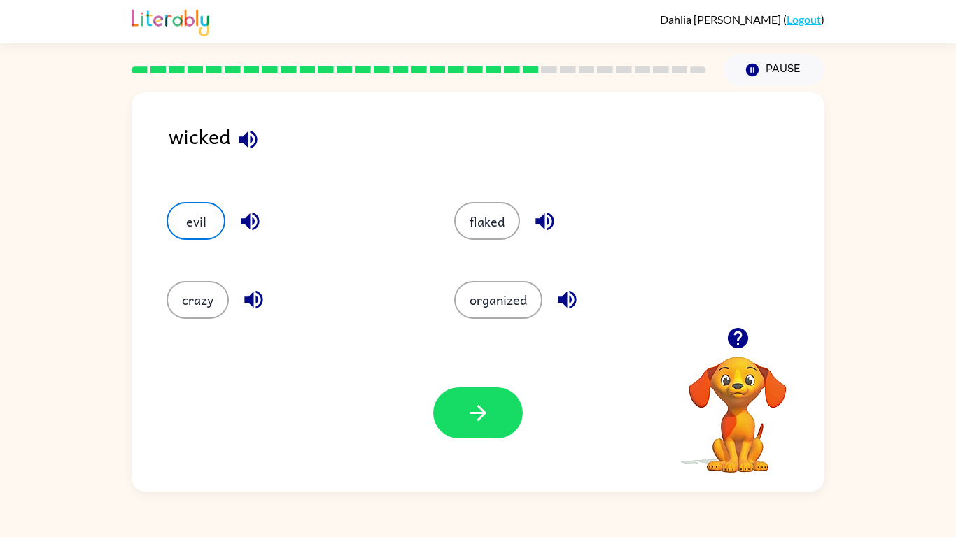
click at [244, 215] on icon "button" at bounding box center [250, 221] width 24 height 24
click at [552, 224] on icon "button" at bounding box center [544, 222] width 18 height 18
click at [571, 308] on icon "button" at bounding box center [567, 300] width 24 height 24
click at [270, 295] on button "button" at bounding box center [254, 300] width 36 height 36
click at [213, 298] on button "crazy" at bounding box center [198, 300] width 62 height 38
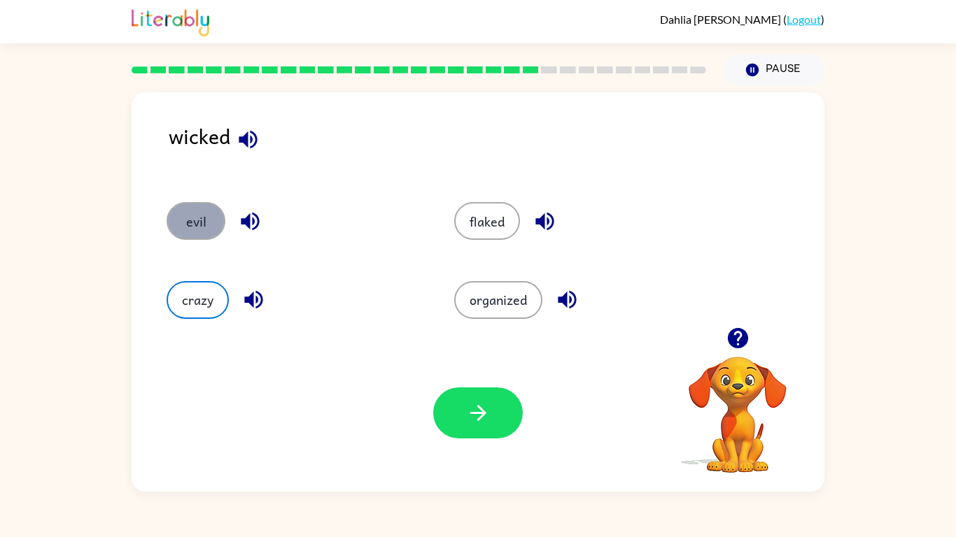
click at [195, 225] on button "evil" at bounding box center [196, 221] width 59 height 38
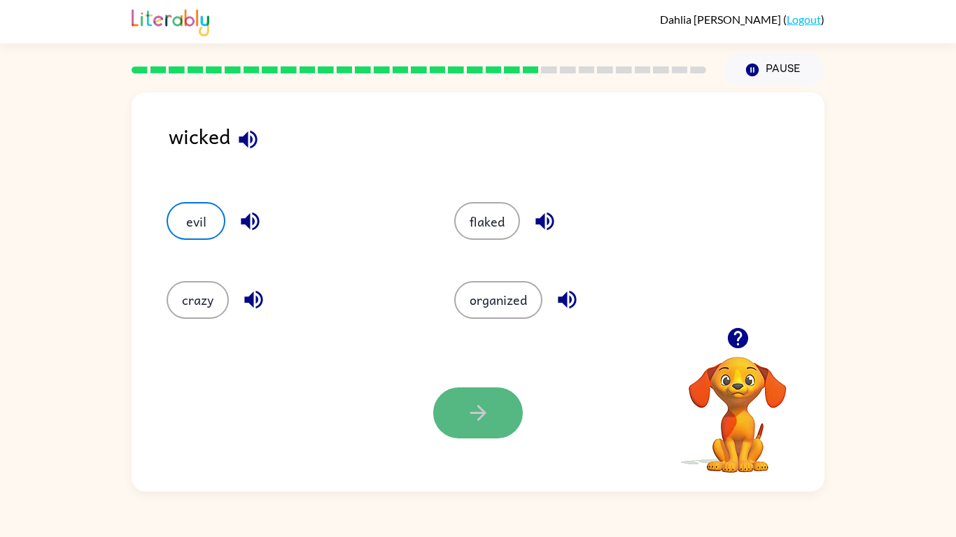
click at [489, 413] on icon "button" at bounding box center [478, 413] width 24 height 24
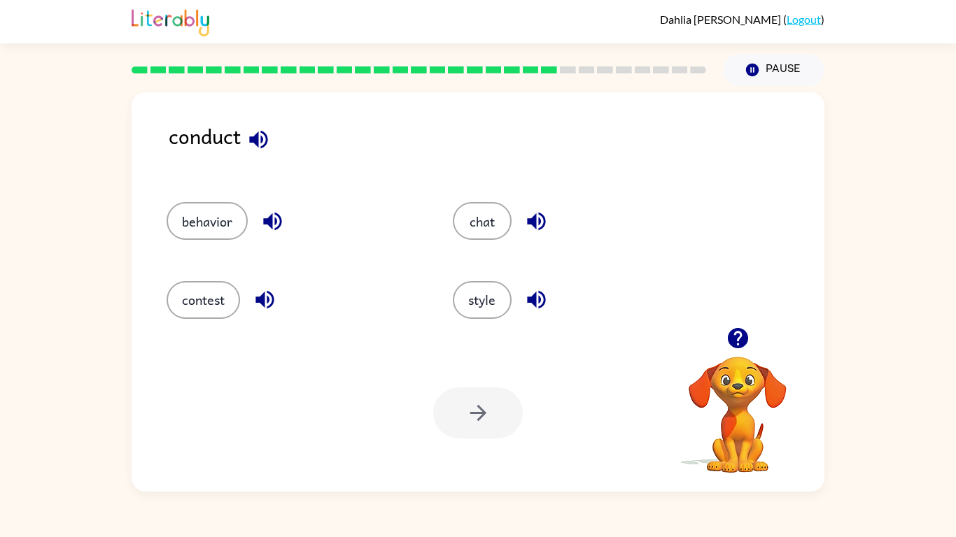
click at [736, 344] on icon "button" at bounding box center [738, 338] width 24 height 24
click at [726, 342] on icon "button" at bounding box center [738, 338] width 24 height 24
click at [738, 337] on icon "button" at bounding box center [738, 338] width 24 height 24
click at [231, 228] on button "behavior" at bounding box center [207, 221] width 81 height 38
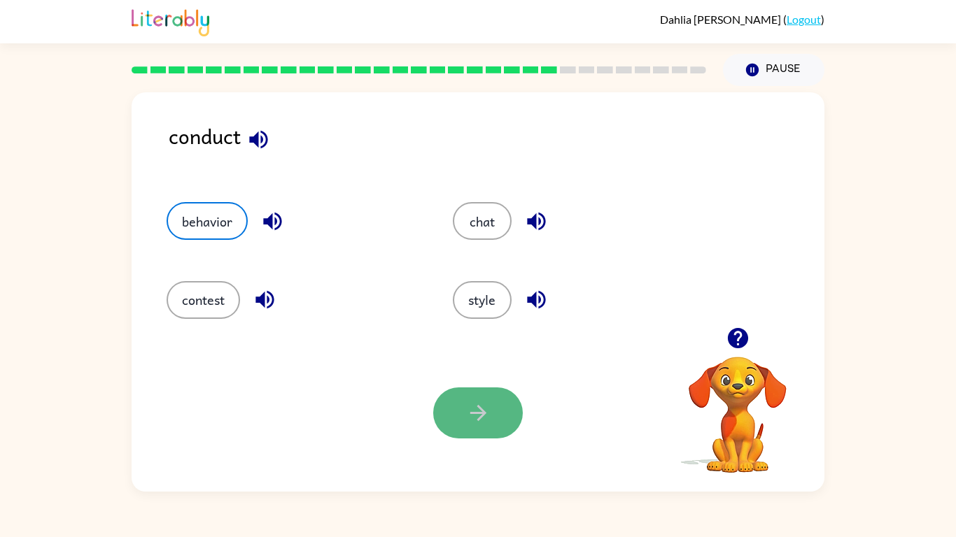
click at [446, 408] on button "button" at bounding box center [478, 413] width 90 height 51
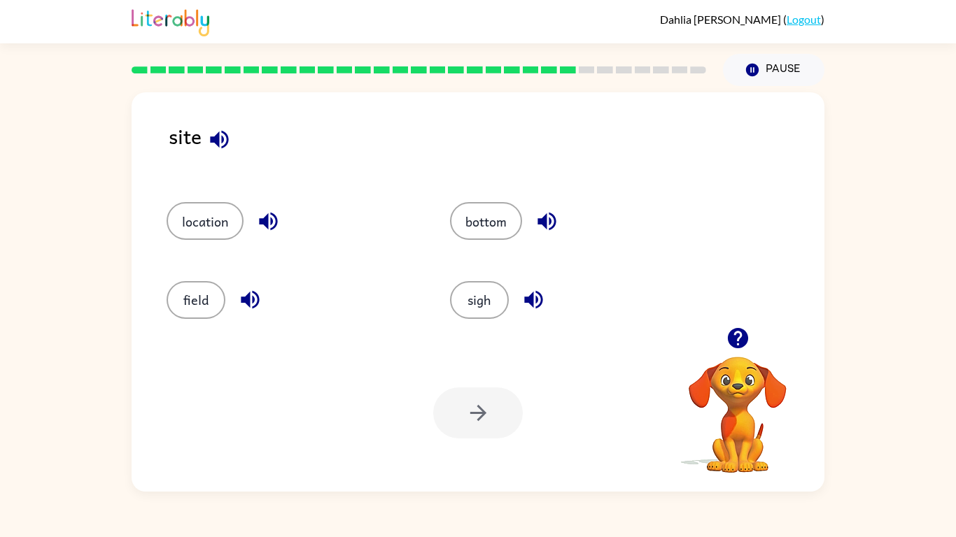
click at [276, 219] on icon "button" at bounding box center [268, 222] width 18 height 18
click at [222, 148] on icon "button" at bounding box center [219, 139] width 24 height 24
click at [253, 307] on icon "button" at bounding box center [250, 300] width 18 height 18
click at [218, 146] on icon "button" at bounding box center [219, 139] width 18 height 18
click at [535, 302] on icon "button" at bounding box center [533, 300] width 24 height 24
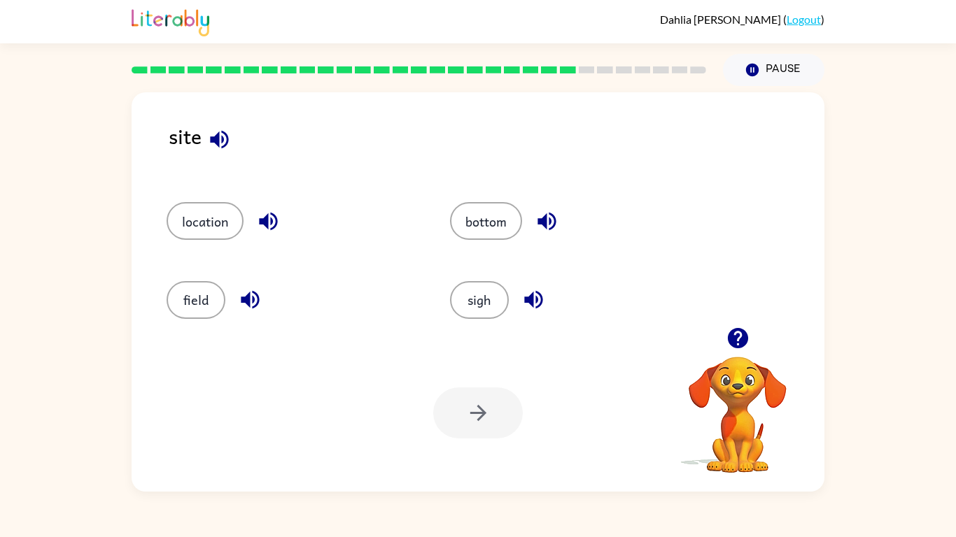
click at [225, 141] on icon "button" at bounding box center [219, 139] width 24 height 24
click at [557, 232] on icon "button" at bounding box center [547, 221] width 24 height 24
click at [227, 143] on icon "button" at bounding box center [219, 139] width 18 height 18
click at [232, 302] on button "button" at bounding box center [250, 300] width 36 height 36
click at [211, 155] on div "site" at bounding box center [497, 147] width 656 height 54
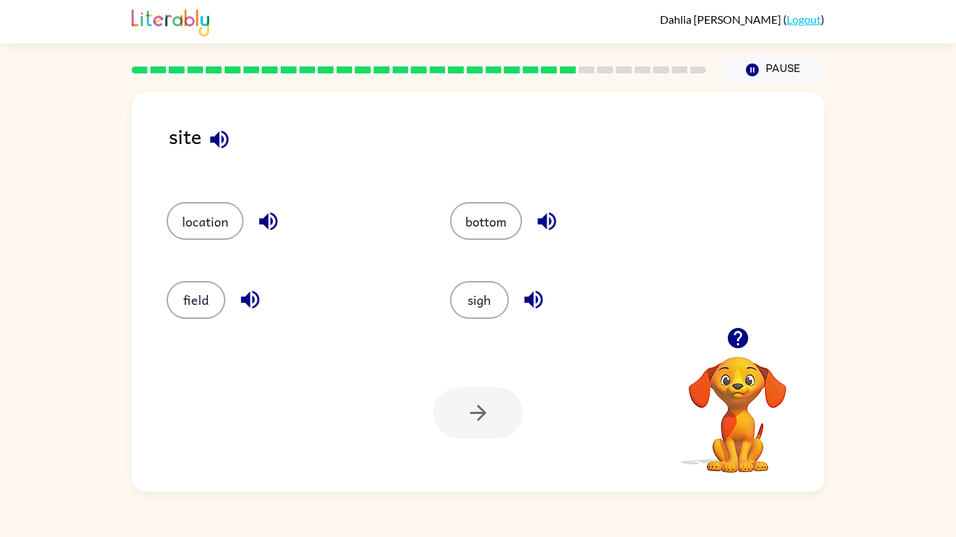
click at [211, 151] on icon "button" at bounding box center [219, 139] width 24 height 24
click at [268, 211] on icon "button" at bounding box center [268, 221] width 24 height 24
click at [223, 138] on icon "button" at bounding box center [219, 139] width 18 height 18
click at [220, 234] on button "location" at bounding box center [205, 221] width 77 height 38
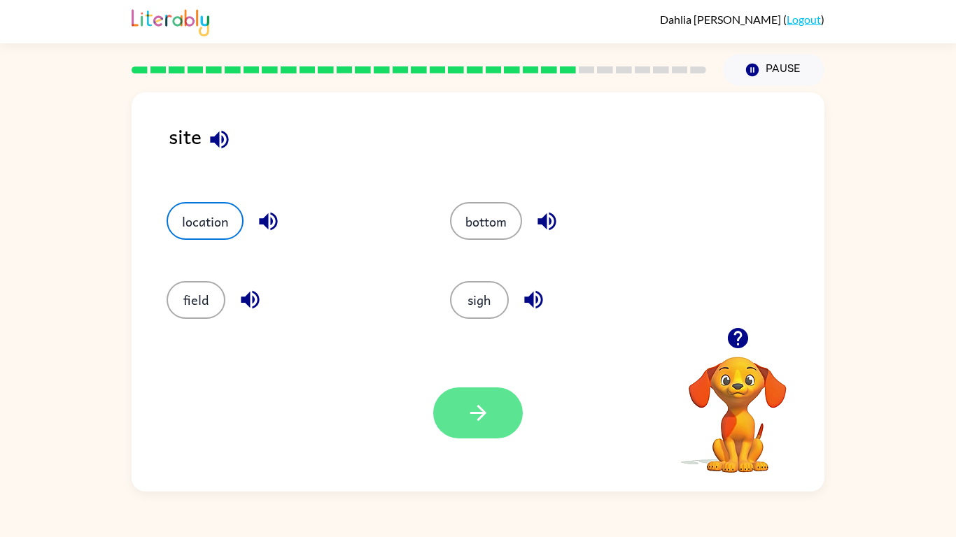
click at [511, 424] on button "button" at bounding box center [478, 413] width 90 height 51
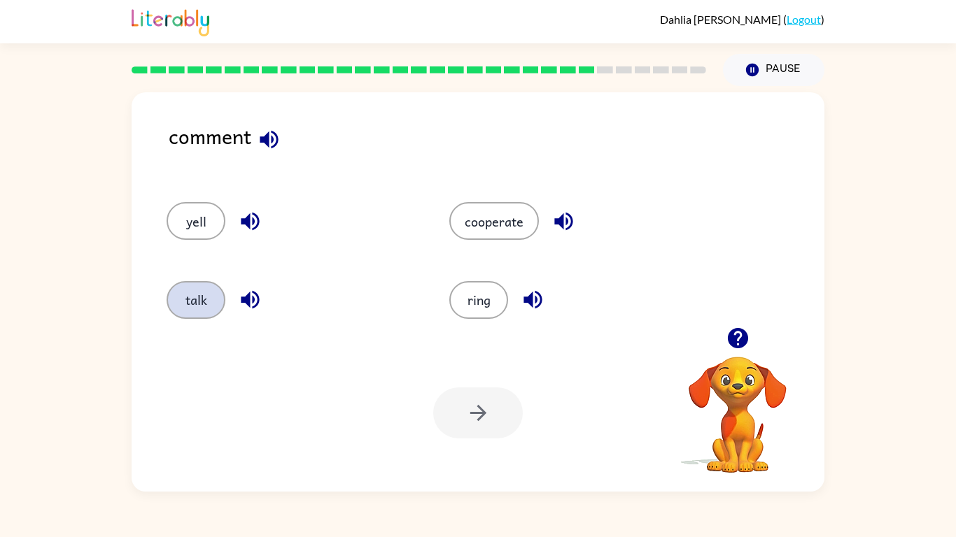
click at [171, 300] on button "talk" at bounding box center [196, 300] width 59 height 38
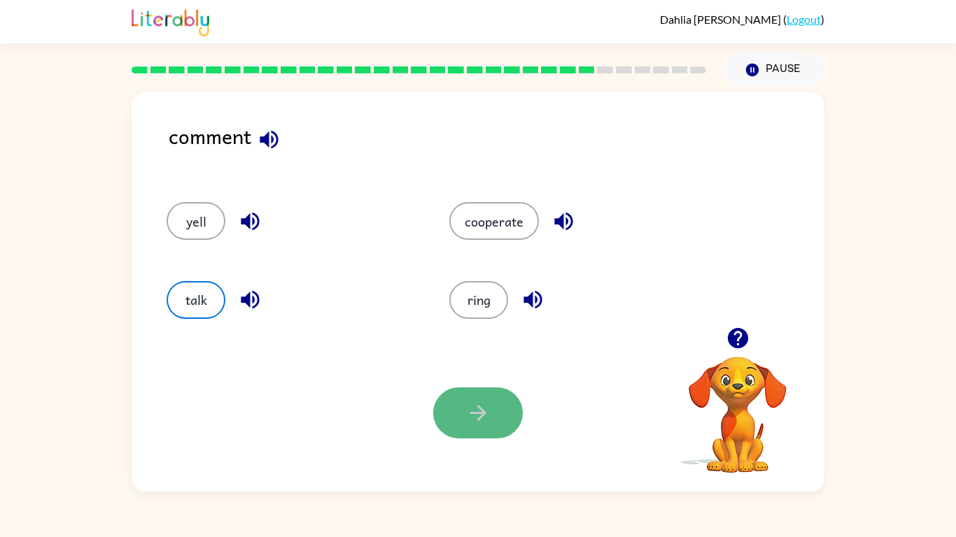
click at [512, 400] on button "button" at bounding box center [478, 413] width 90 height 51
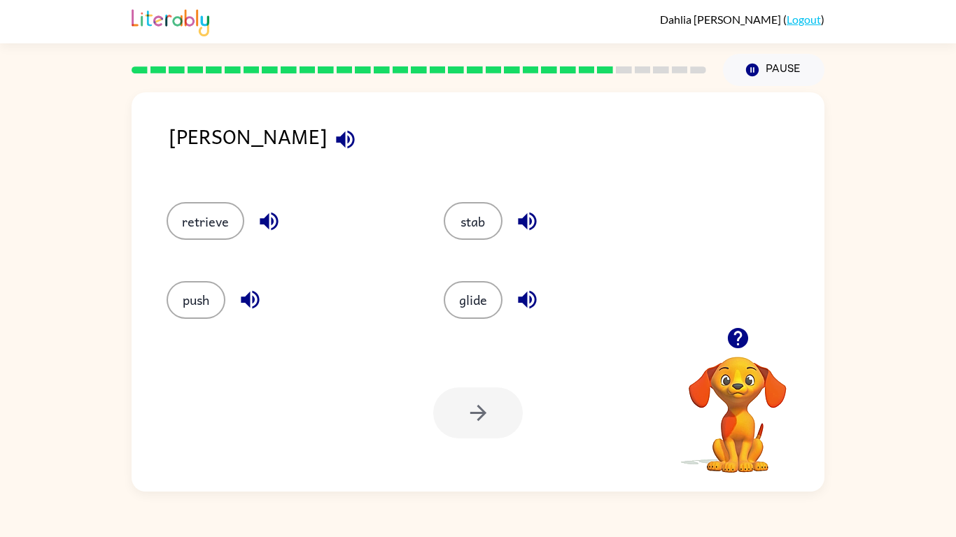
click at [277, 230] on icon "button" at bounding box center [269, 221] width 24 height 24
click at [328, 151] on button "button" at bounding box center [346, 140] width 36 height 36
click at [263, 293] on button "button" at bounding box center [250, 300] width 36 height 36
click at [333, 143] on icon "button" at bounding box center [345, 139] width 24 height 24
click at [532, 314] on button "button" at bounding box center [527, 300] width 36 height 36
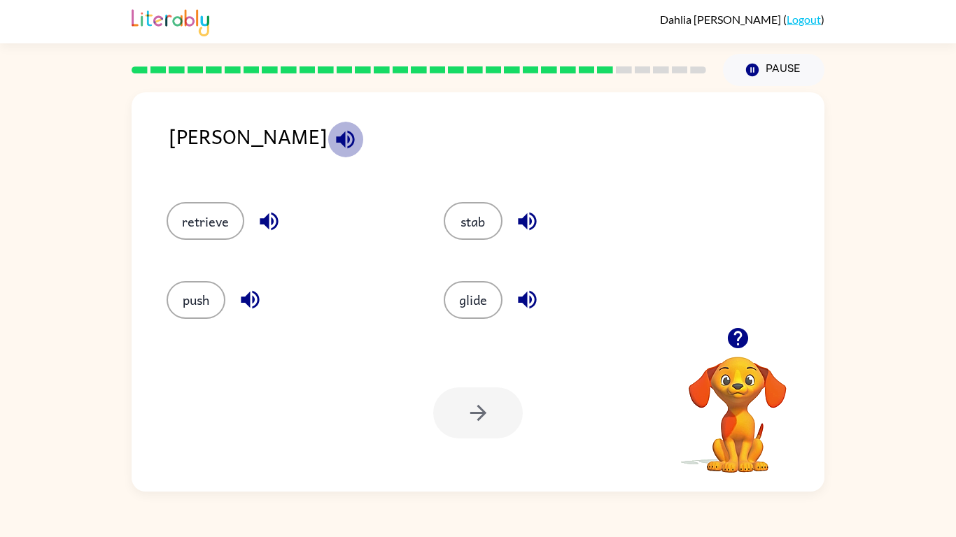
click at [333, 148] on icon "button" at bounding box center [345, 139] width 24 height 24
click at [530, 224] on icon "button" at bounding box center [527, 221] width 24 height 24
click at [333, 148] on icon "button" at bounding box center [345, 139] width 24 height 24
click at [167, 221] on button "retrieve" at bounding box center [206, 221] width 78 height 38
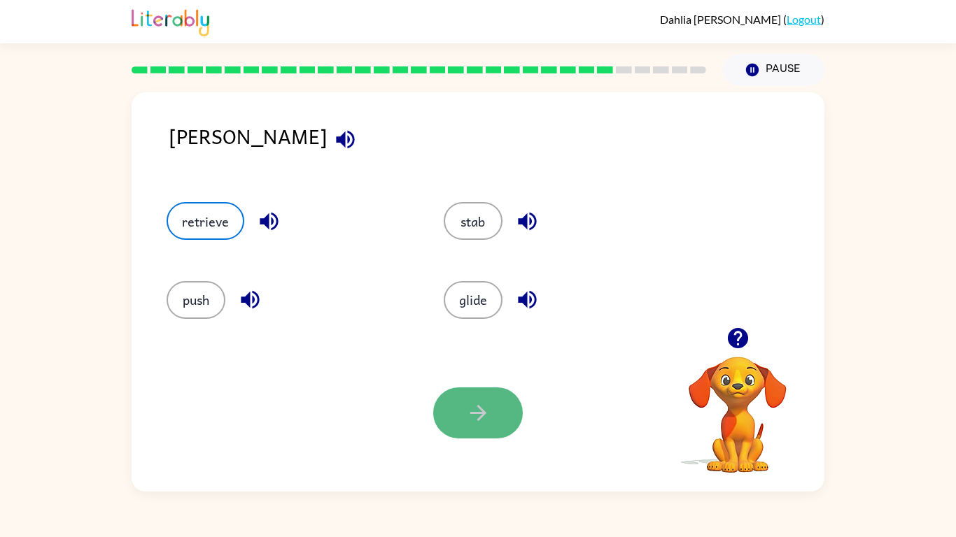
click at [512, 404] on button "button" at bounding box center [478, 413] width 90 height 51
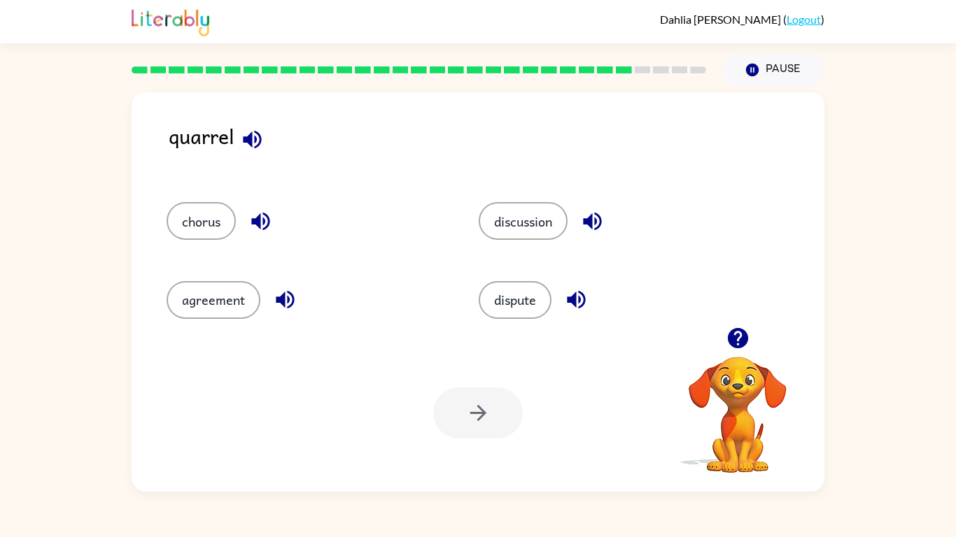
click at [253, 147] on icon "button" at bounding box center [252, 139] width 24 height 24
click at [262, 228] on icon "button" at bounding box center [260, 221] width 24 height 24
click at [288, 304] on icon "button" at bounding box center [285, 300] width 24 height 24
click at [601, 225] on icon "button" at bounding box center [592, 222] width 18 height 18
click at [578, 303] on icon "button" at bounding box center [576, 300] width 18 height 18
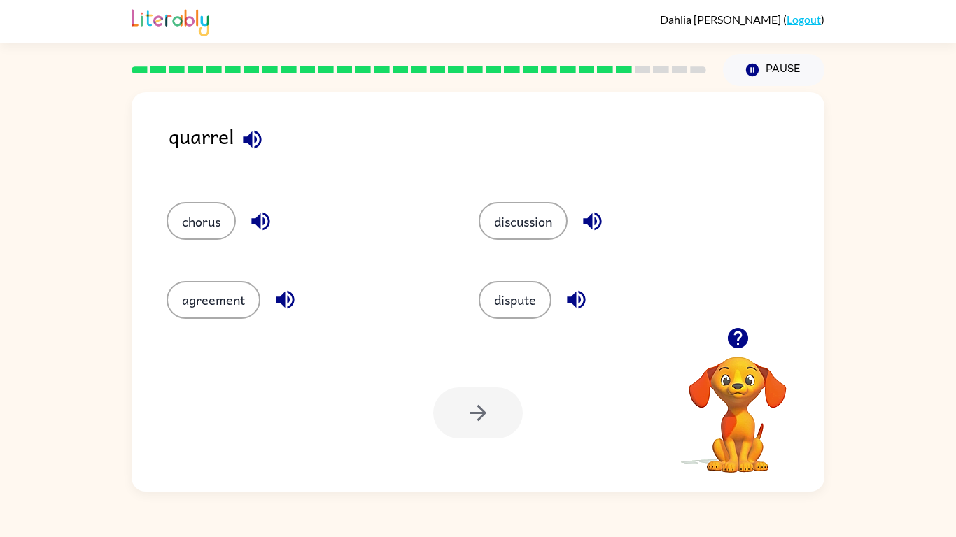
click at [267, 132] on button "button" at bounding box center [252, 140] width 36 height 36
click at [269, 220] on icon "button" at bounding box center [260, 222] width 18 height 18
click at [259, 149] on icon "button" at bounding box center [252, 139] width 24 height 24
click at [283, 296] on icon "button" at bounding box center [285, 300] width 18 height 18
click at [246, 152] on button "button" at bounding box center [252, 140] width 36 height 36
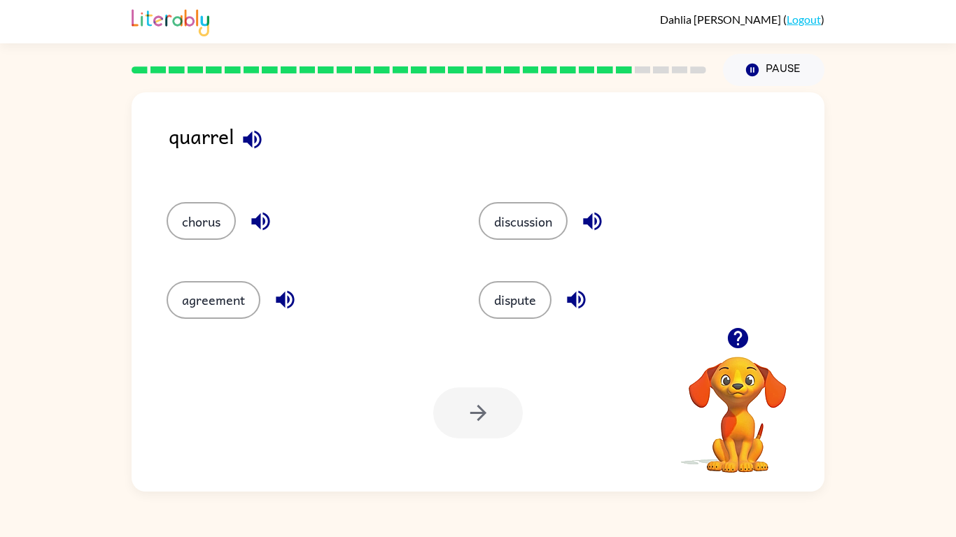
click at [603, 214] on icon "button" at bounding box center [592, 221] width 24 height 24
click at [255, 138] on icon "button" at bounding box center [252, 139] width 18 height 18
click at [565, 304] on button "button" at bounding box center [576, 300] width 36 height 36
click at [575, 306] on icon "button" at bounding box center [576, 300] width 24 height 24
click at [516, 234] on button "discussion" at bounding box center [523, 221] width 89 height 38
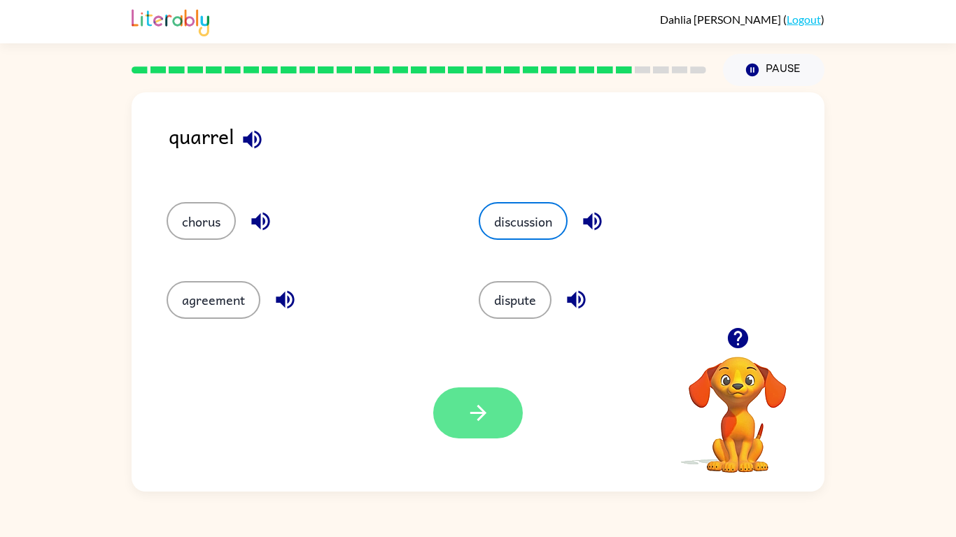
click at [461, 437] on button "button" at bounding box center [478, 413] width 90 height 51
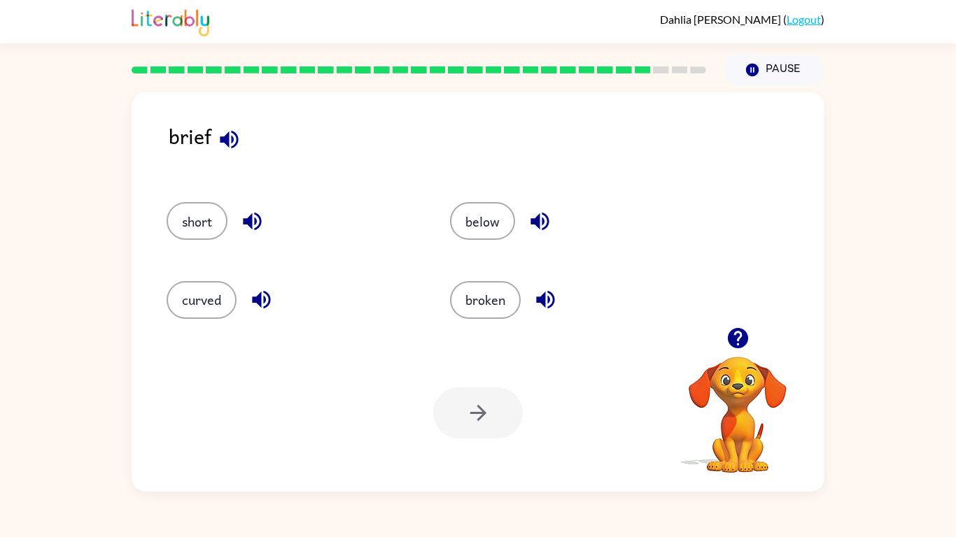
click at [225, 140] on icon "button" at bounding box center [229, 139] width 18 height 18
click at [267, 234] on div "short" at bounding box center [292, 221] width 251 height 38
click at [259, 228] on icon "button" at bounding box center [252, 221] width 24 height 24
click at [262, 307] on icon "button" at bounding box center [261, 300] width 24 height 24
click at [219, 148] on icon "button" at bounding box center [229, 139] width 24 height 24
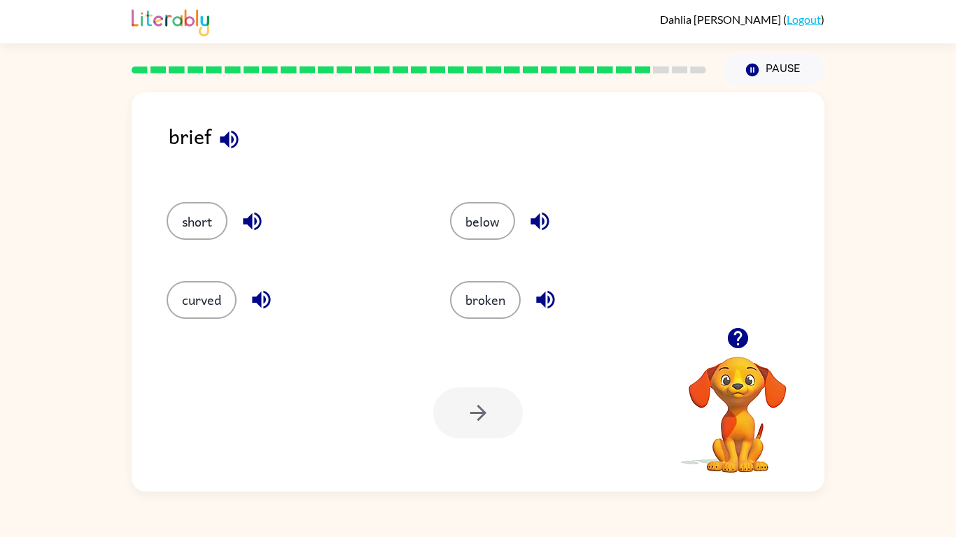
click at [539, 220] on icon "button" at bounding box center [539, 222] width 18 height 18
click at [241, 142] on icon "button" at bounding box center [229, 139] width 24 height 24
click at [235, 148] on icon "button" at bounding box center [229, 139] width 24 height 24
click at [554, 309] on icon "button" at bounding box center [545, 300] width 24 height 24
click at [190, 297] on button "curved" at bounding box center [202, 300] width 70 height 38
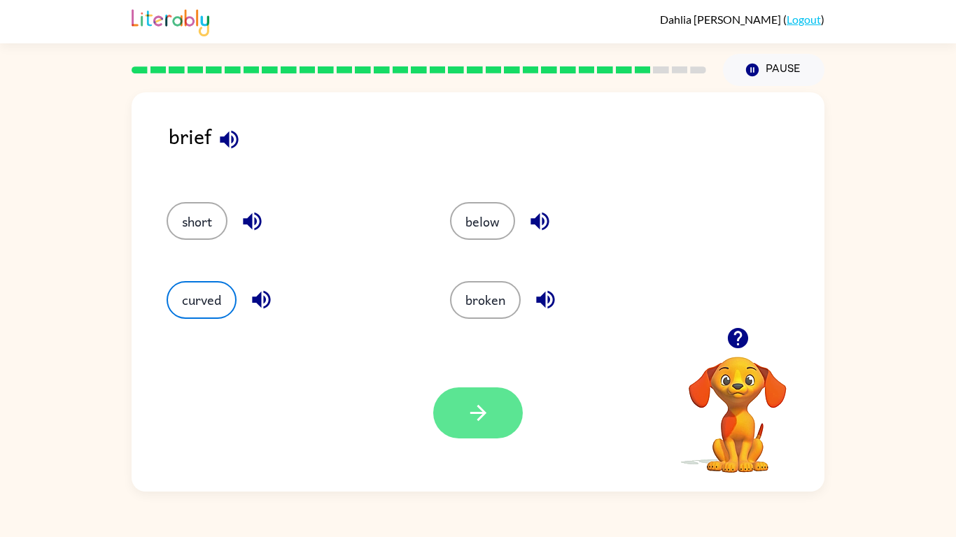
click at [477, 415] on icon "button" at bounding box center [478, 413] width 24 height 24
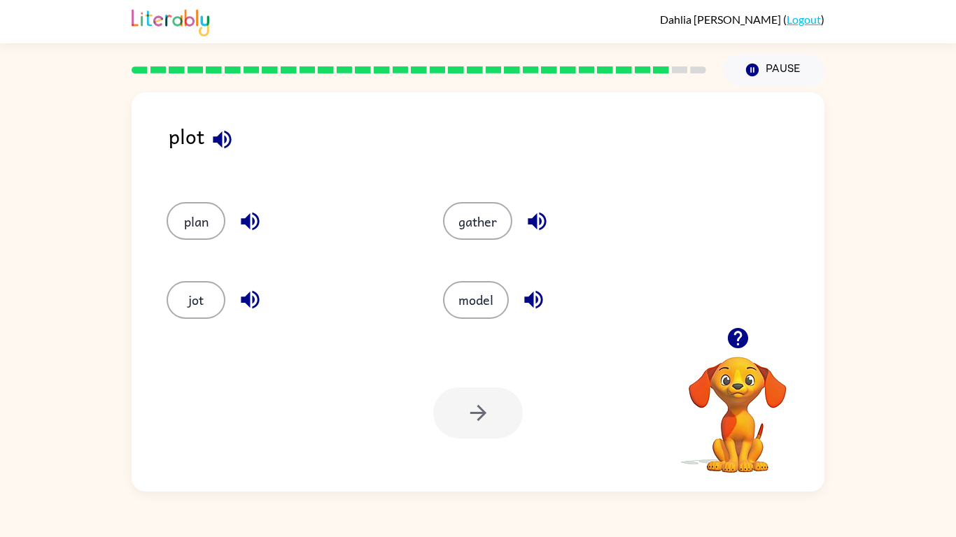
click at [248, 237] on button "button" at bounding box center [250, 222] width 36 height 36
click at [251, 318] on div "jot" at bounding box center [289, 300] width 244 height 38
click at [246, 309] on icon "button" at bounding box center [250, 300] width 24 height 24
click at [529, 223] on icon "button" at bounding box center [537, 222] width 18 height 18
click at [544, 296] on icon "button" at bounding box center [533, 300] width 24 height 24
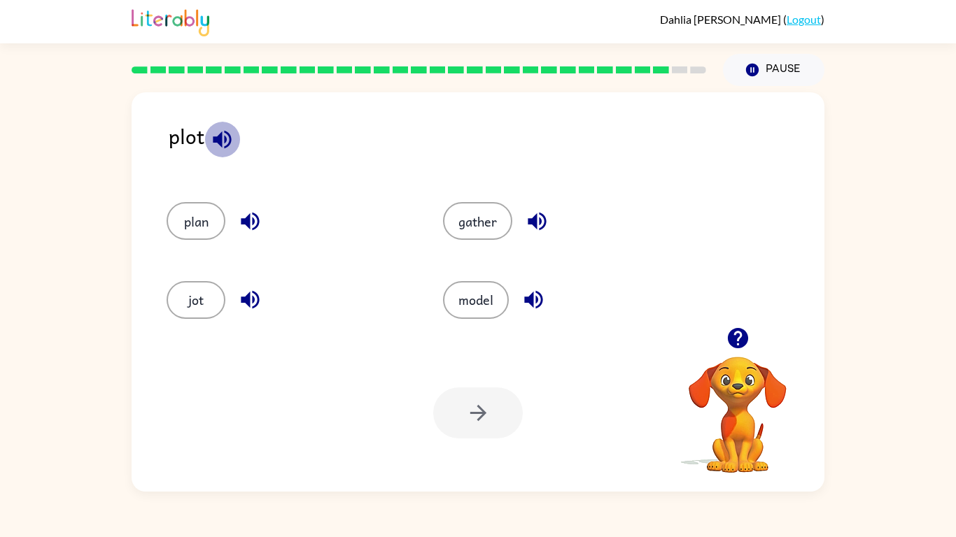
click at [223, 147] on icon "button" at bounding box center [222, 139] width 24 height 24
click at [259, 298] on icon "button" at bounding box center [250, 300] width 24 height 24
click at [462, 228] on button "gather" at bounding box center [477, 221] width 69 height 38
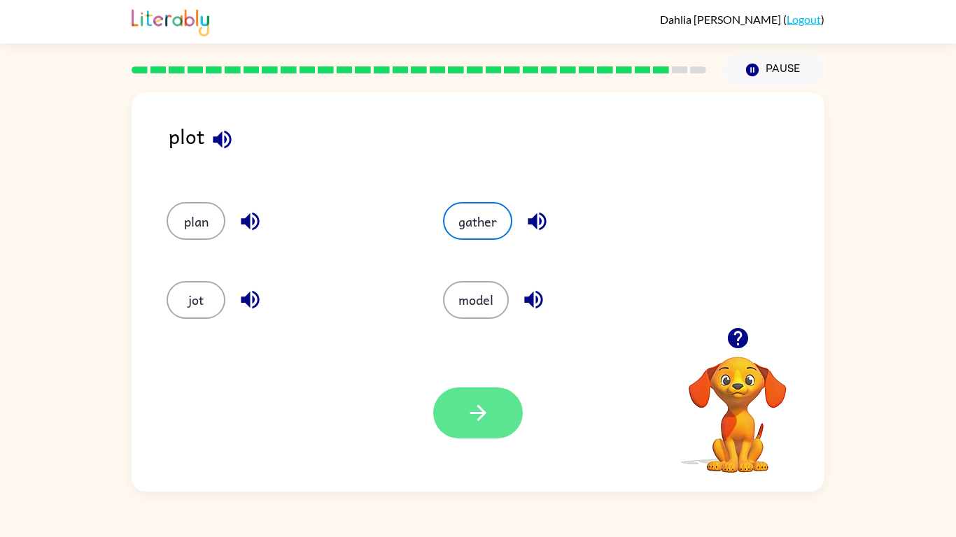
click at [492, 421] on button "button" at bounding box center [478, 413] width 90 height 51
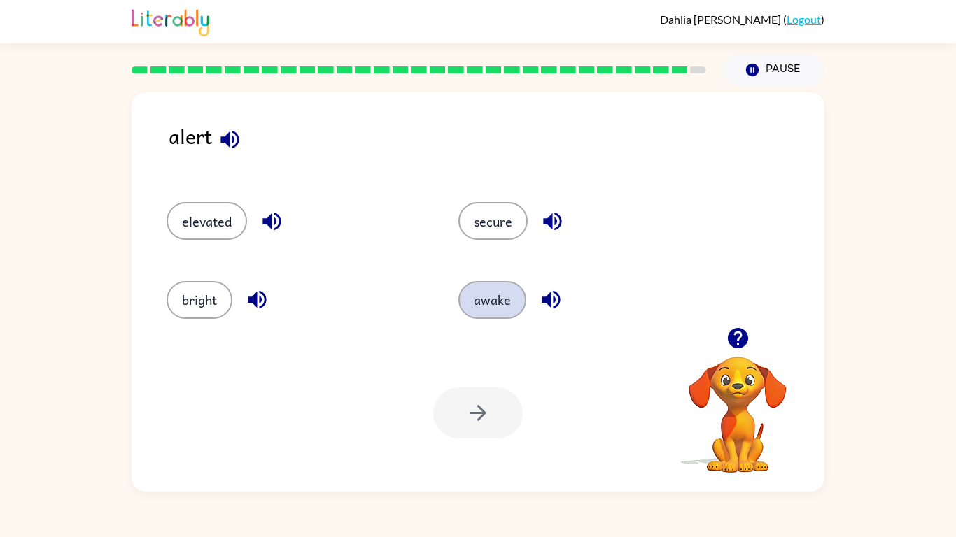
click at [478, 302] on button "awake" at bounding box center [492, 300] width 68 height 38
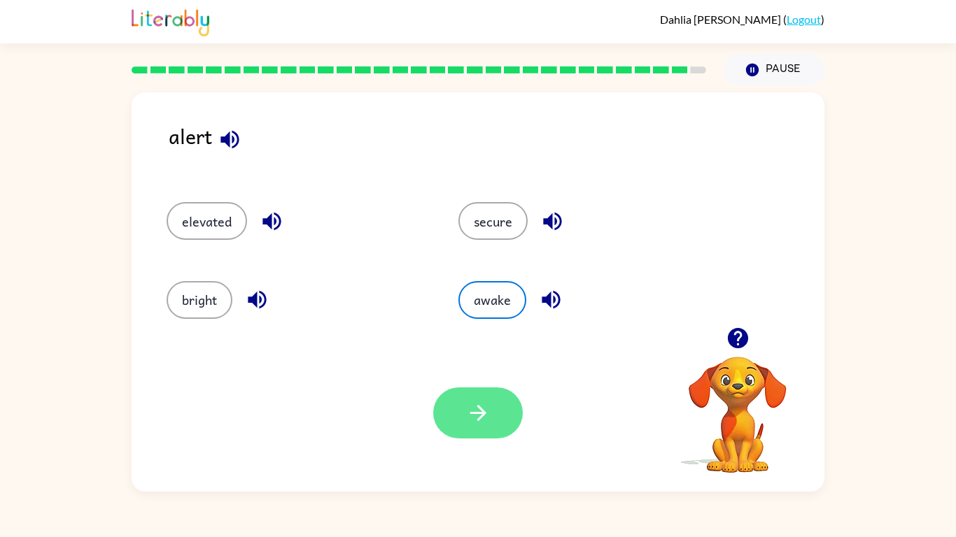
click at [503, 416] on button "button" at bounding box center [478, 413] width 90 height 51
